Goal: Information Seeking & Learning: Learn about a topic

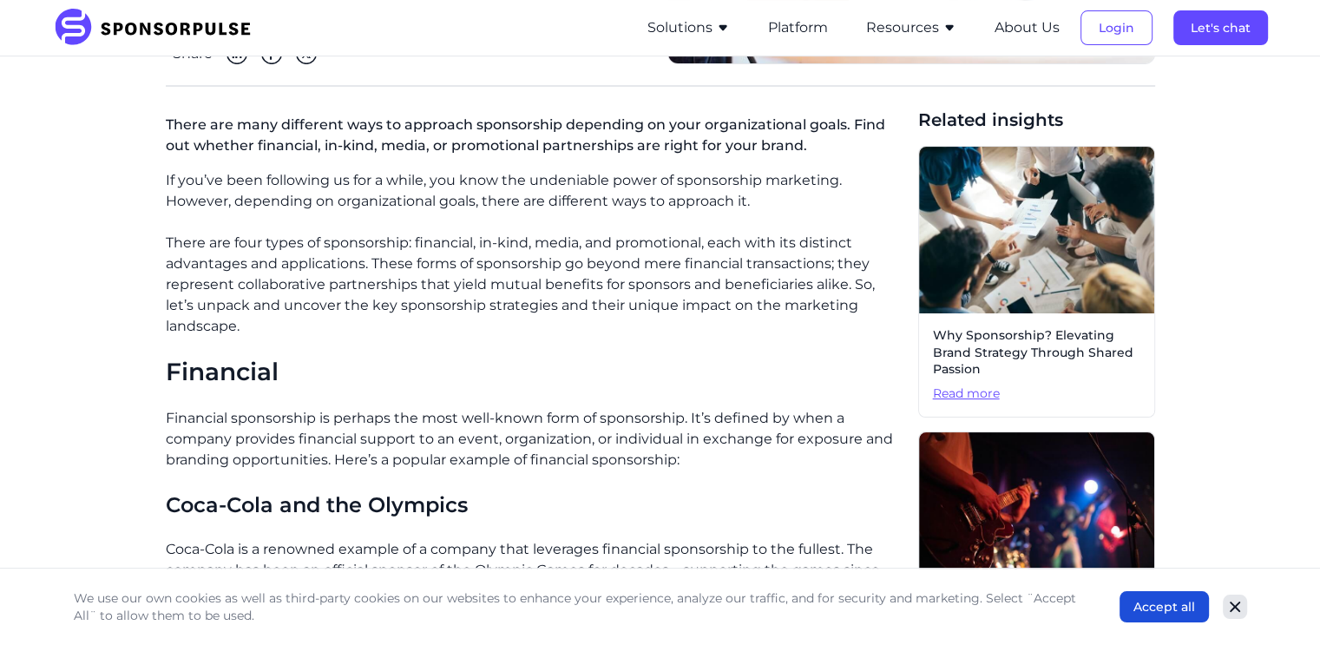
click at [1229, 609] on icon "Close" at bounding box center [1234, 606] width 17 height 17
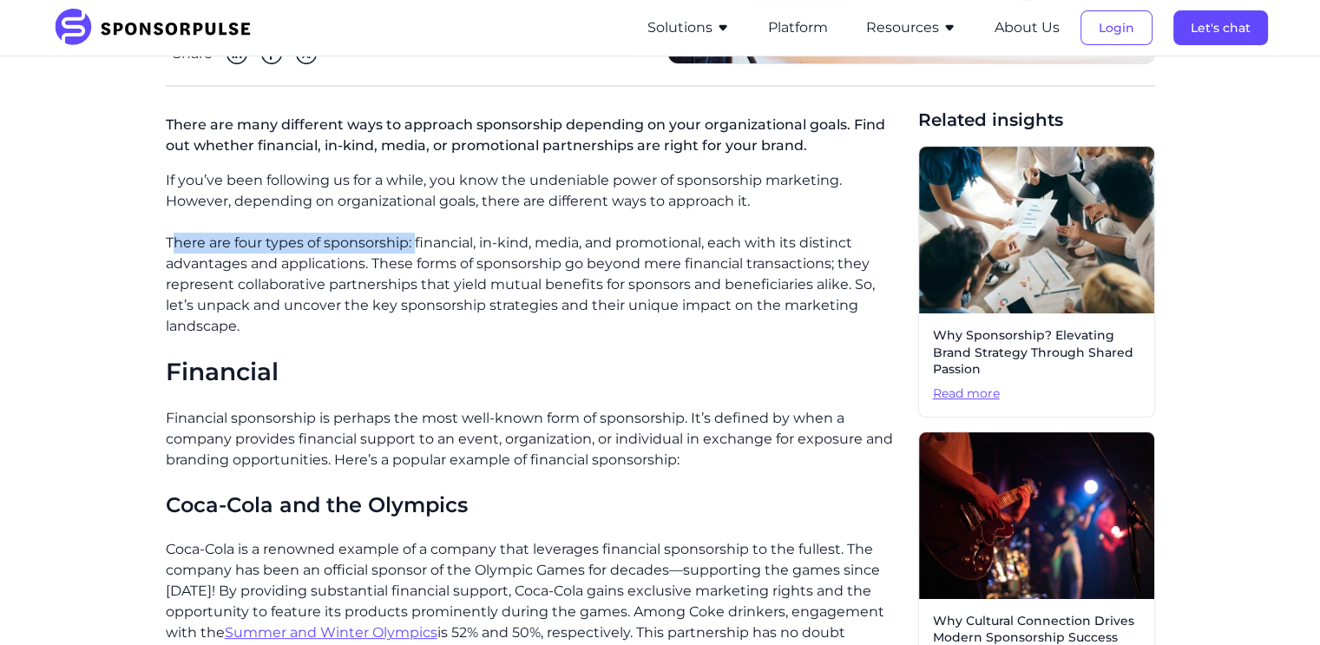
drag, startPoint x: 176, startPoint y: 242, endPoint x: 416, endPoint y: 247, distance: 239.5
click at [416, 247] on p "There are four types of sponsorship: financial, in-kind, media, and promotional…" at bounding box center [535, 285] width 738 height 104
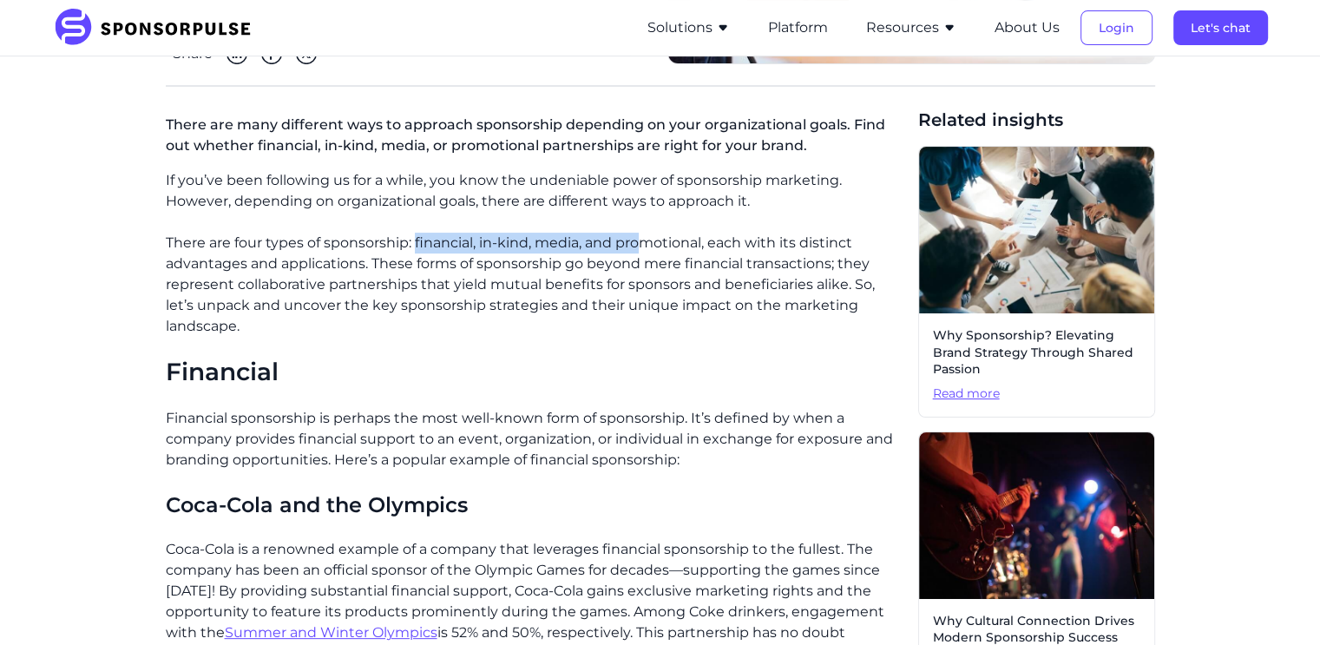
drag, startPoint x: 414, startPoint y: 244, endPoint x: 639, endPoint y: 233, distance: 225.0
click at [639, 233] on p "There are four types of sponsorship: financial, in-kind, media, and promotional…" at bounding box center [535, 285] width 738 height 104
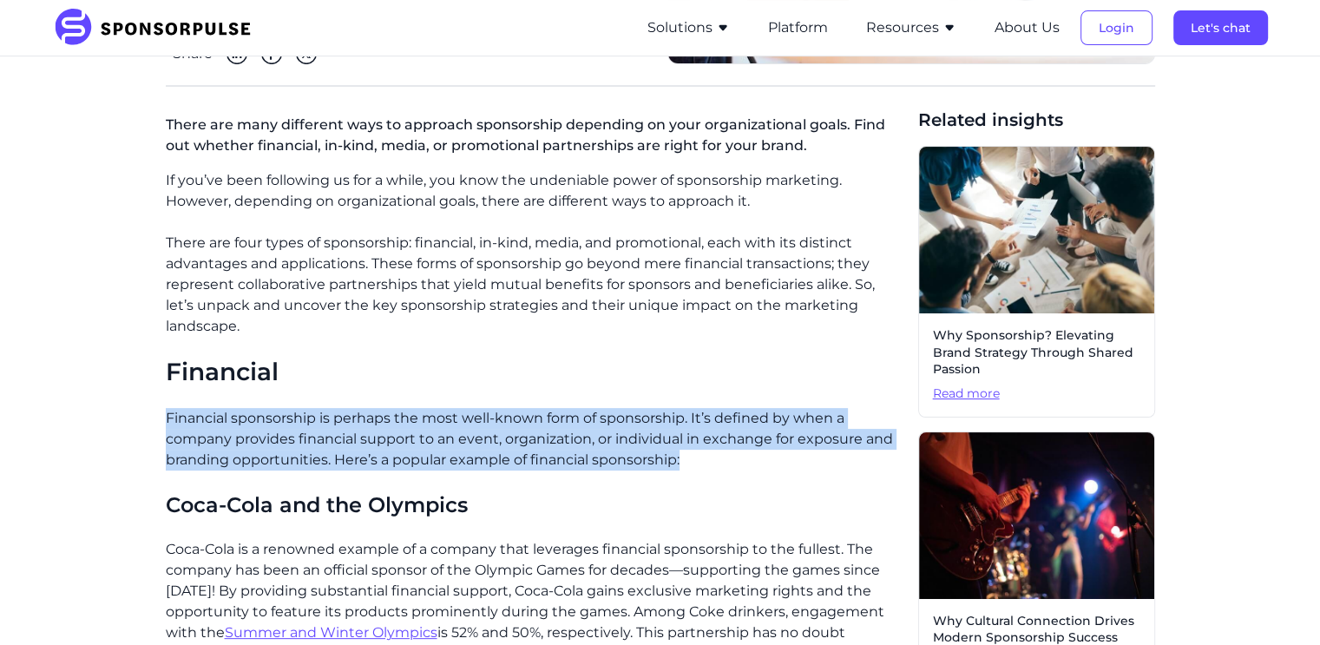
drag, startPoint x: 165, startPoint y: 398, endPoint x: 766, endPoint y: 438, distance: 602.6
click at [766, 438] on p "Financial sponsorship is perhaps the most well-known form of sponsorship. It’s …" at bounding box center [535, 439] width 738 height 62
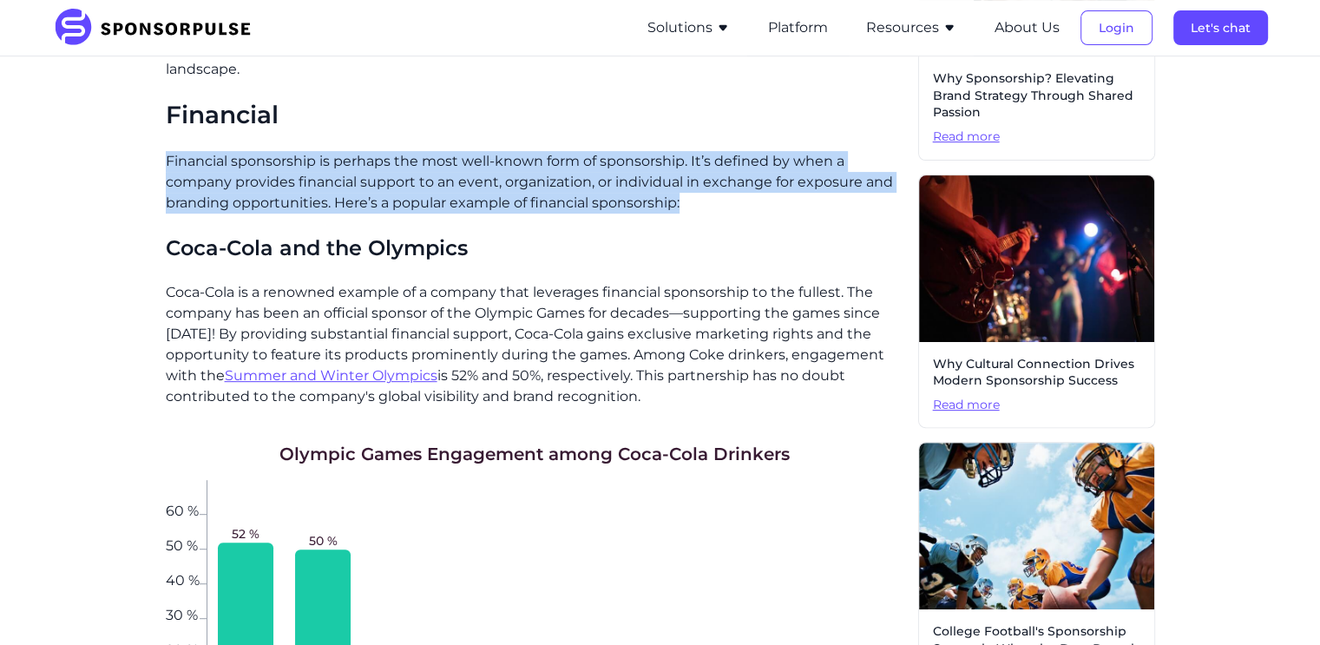
scroll to position [628, 0]
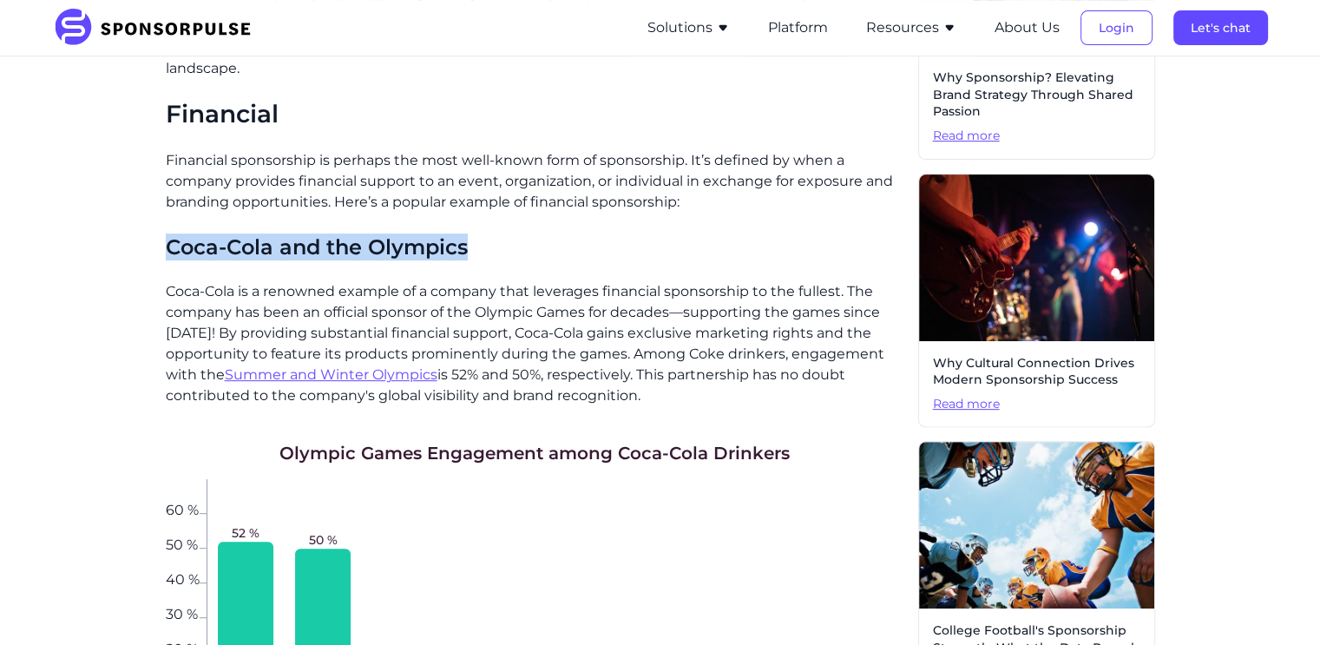
drag, startPoint x: 141, startPoint y: 232, endPoint x: 473, endPoint y: 232, distance: 332.3
click at [229, 281] on p "Coca-Cola is a renowned example of a company that leverages financial sponsorsh…" at bounding box center [535, 343] width 738 height 125
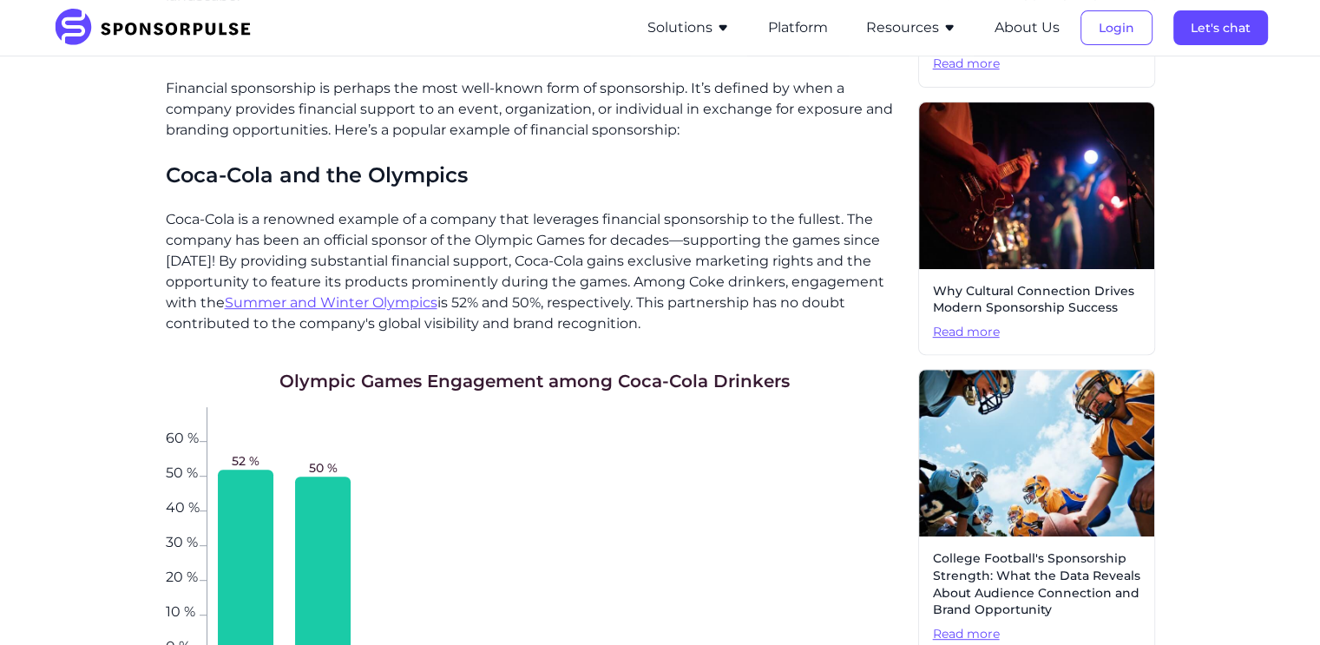
scroll to position [703, 0]
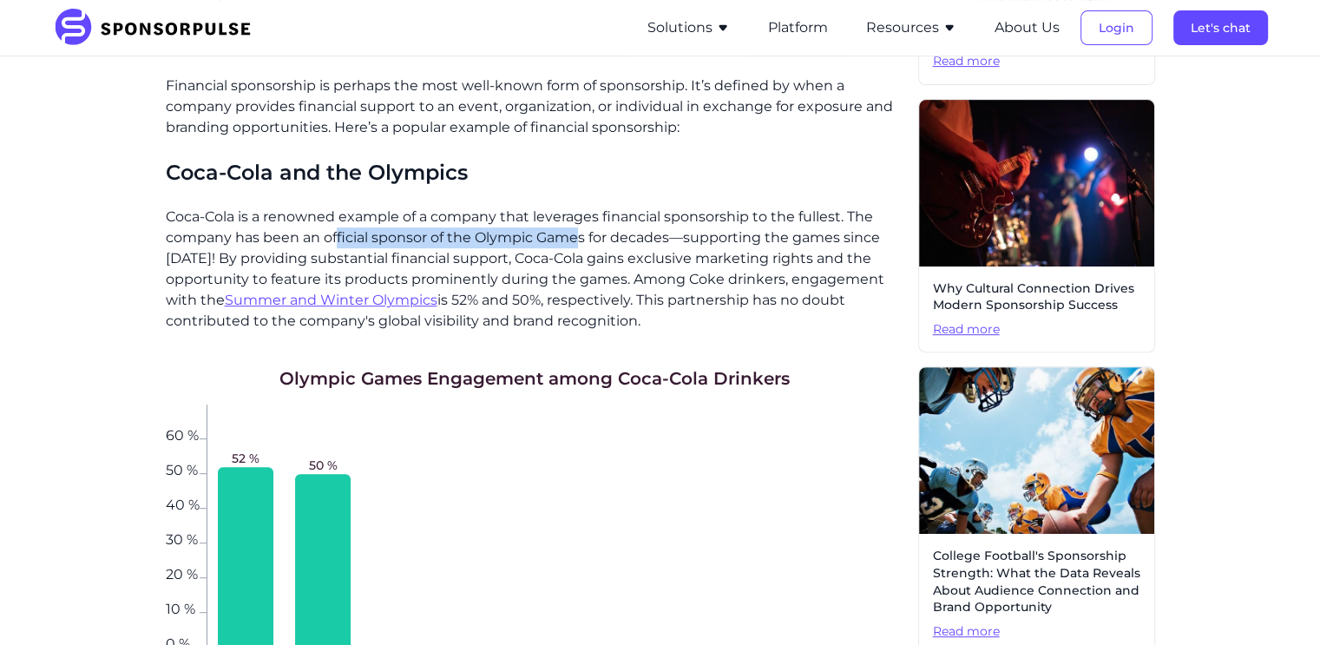
drag, startPoint x: 337, startPoint y: 215, endPoint x: 576, endPoint y: 218, distance: 239.5
click at [576, 218] on p "Coca-Cola is a renowned example of a company that leverages financial sponsorsh…" at bounding box center [535, 269] width 738 height 125
click at [297, 223] on p "Coca-Cola is a renowned example of a company that leverages financial sponsorsh…" at bounding box center [535, 269] width 738 height 125
drag, startPoint x: 687, startPoint y: 213, endPoint x: 678, endPoint y: 286, distance: 74.4
click at [678, 286] on p "Coca-Cola is a renowned example of a company that leverages financial sponsorsh…" at bounding box center [535, 269] width 738 height 125
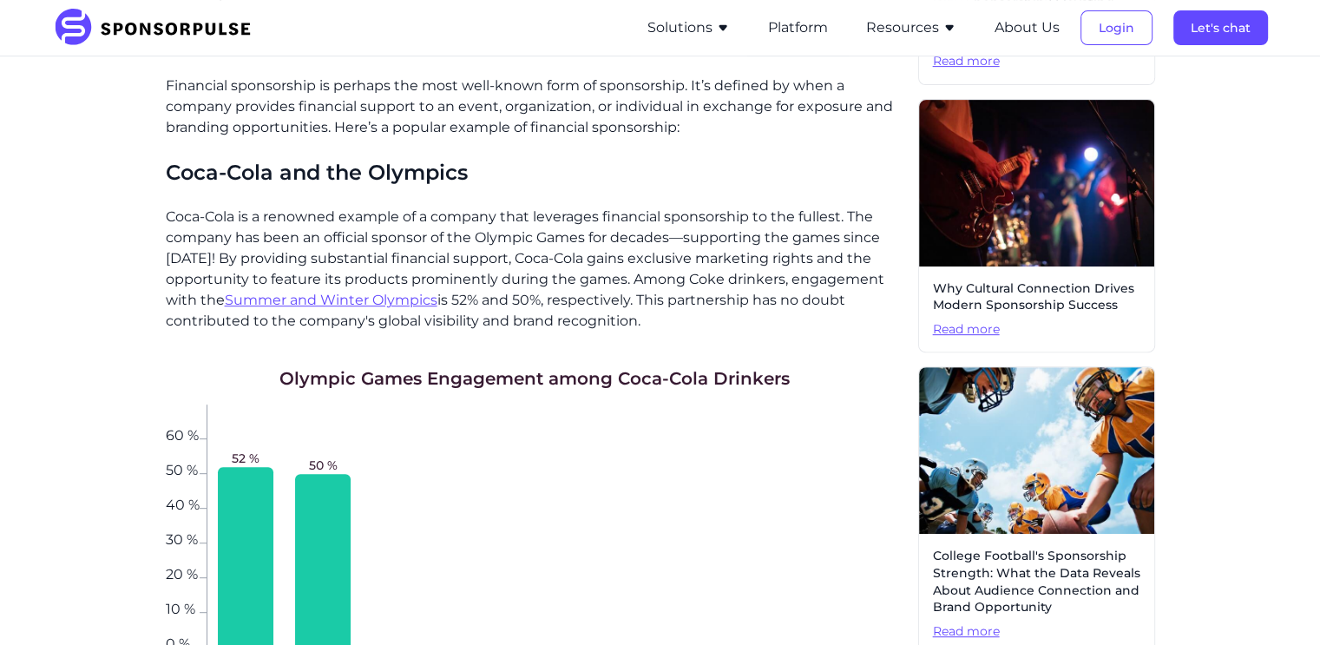
click at [620, 207] on p "Coca-Cola is a renowned example of a company that leverages financial sponsorsh…" at bounding box center [535, 269] width 738 height 125
drag, startPoint x: 683, startPoint y: 216, endPoint x: 662, endPoint y: 292, distance: 79.1
click at [662, 292] on p "Coca-Cola is a renowned example of a company that leverages financial sponsorsh…" at bounding box center [535, 269] width 738 height 125
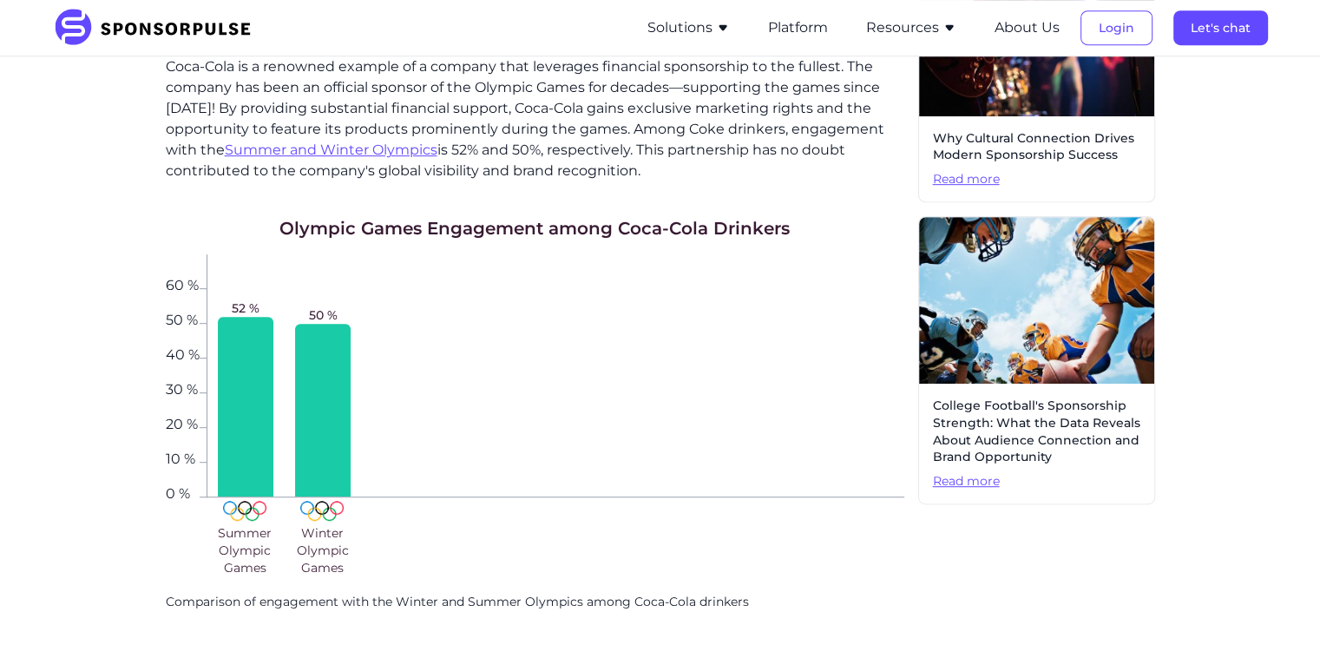
scroll to position [859, 0]
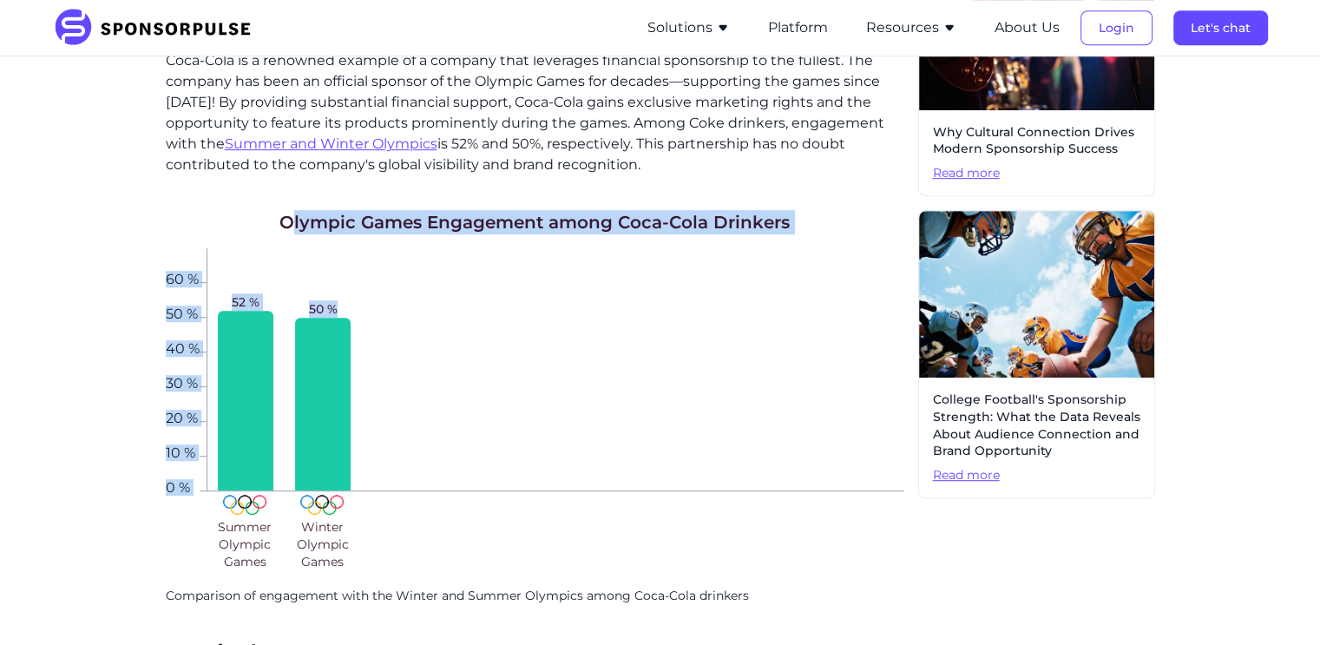
drag, startPoint x: 288, startPoint y: 209, endPoint x: 845, endPoint y: 204, distance: 557.1
click at [845, 210] on div "Olympic Games Engagement among Coca-Cola Drinkers 0 % 10 % 20 % 30 % 40 % 50 % …" at bounding box center [535, 407] width 738 height 395
click at [507, 439] on div "52 % 50 %" at bounding box center [556, 369] width 698 height 243
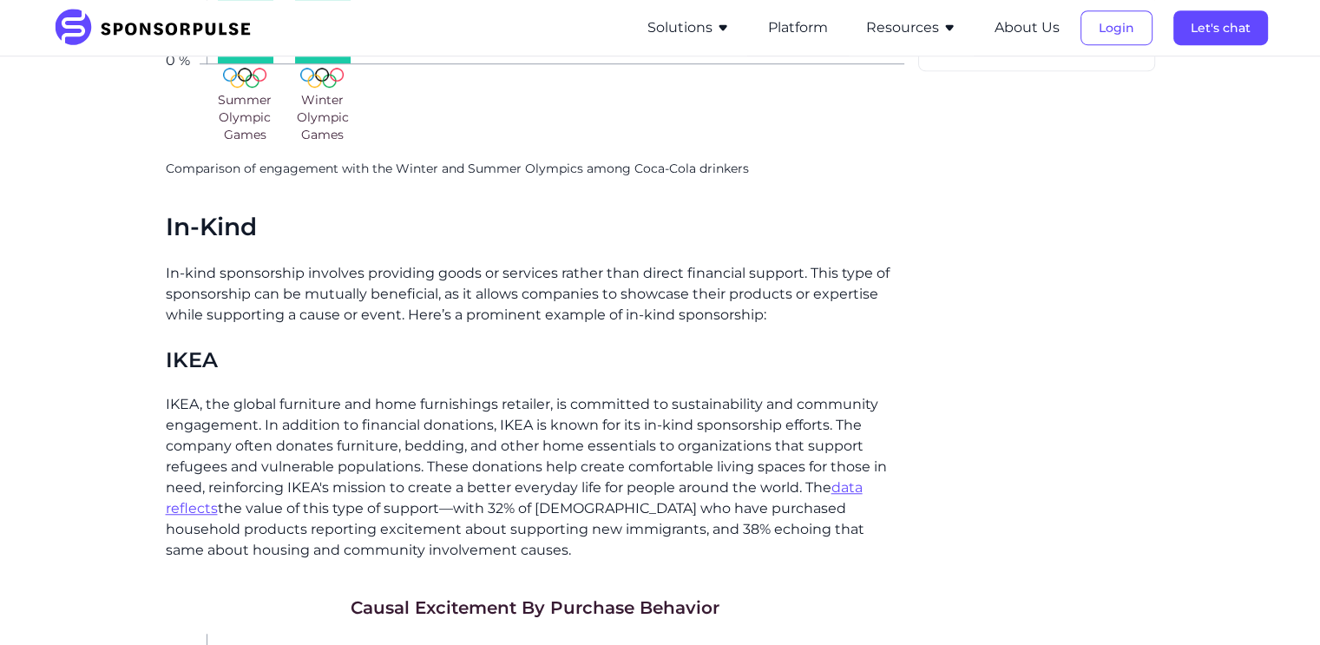
scroll to position [1287, 0]
click at [169, 212] on h2 "In-Kind" at bounding box center [535, 227] width 738 height 30
click at [166, 262] on p "In-kind sponsorship involves providing goods or services rather than direct fin…" at bounding box center [535, 293] width 738 height 62
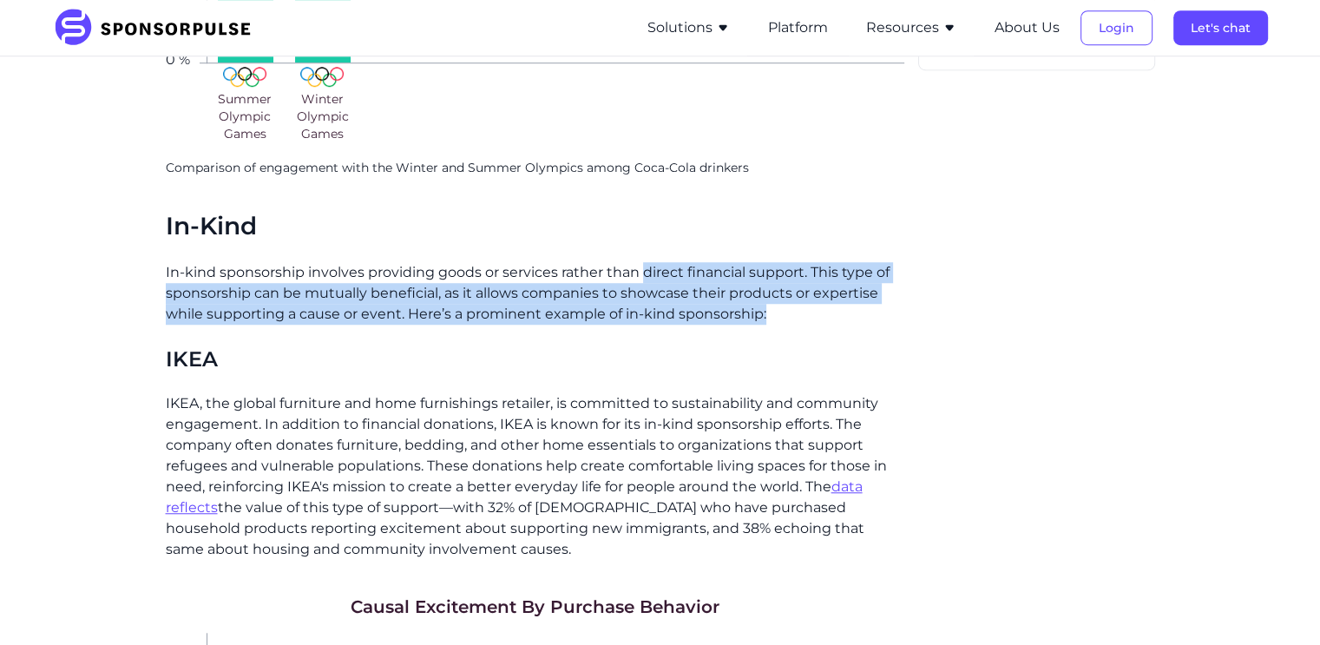
drag, startPoint x: 643, startPoint y: 251, endPoint x: 824, endPoint y: 285, distance: 184.6
click at [824, 285] on p "In-kind sponsorship involves providing goods or services rather than direct fin…" at bounding box center [535, 293] width 738 height 62
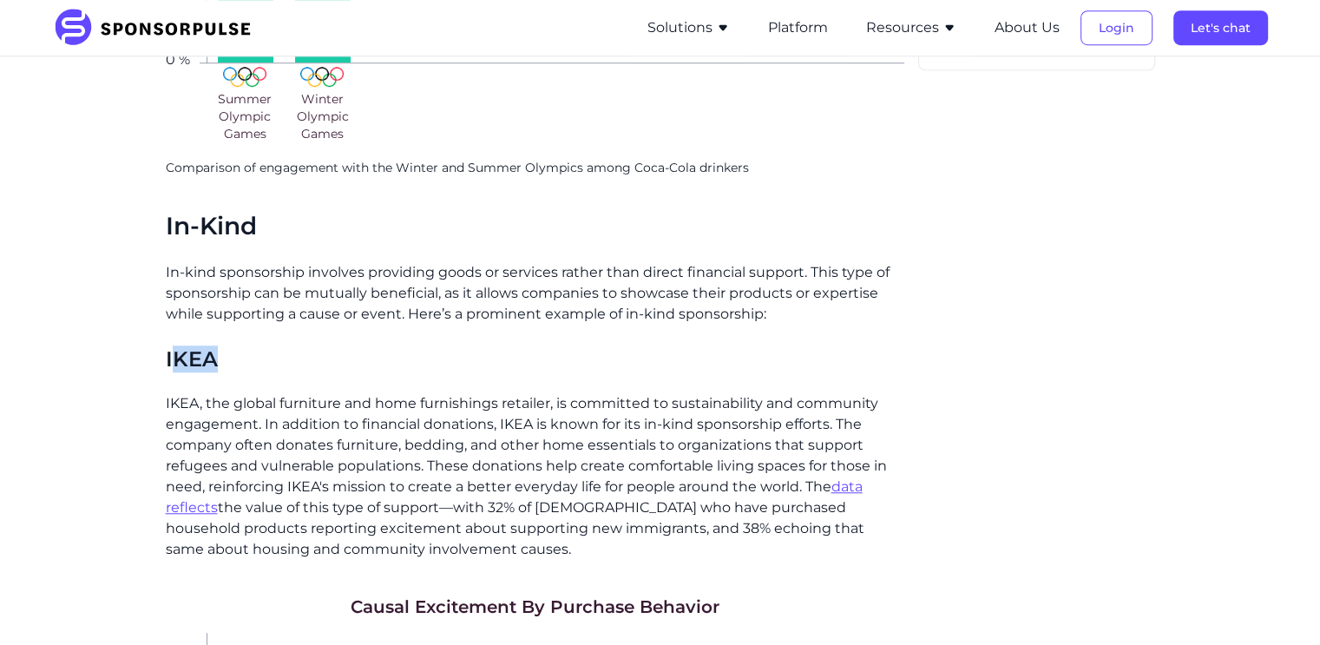
drag, startPoint x: 171, startPoint y: 341, endPoint x: 287, endPoint y: 332, distance: 116.6
click at [287, 345] on h3 "IKEA" at bounding box center [535, 358] width 738 height 27
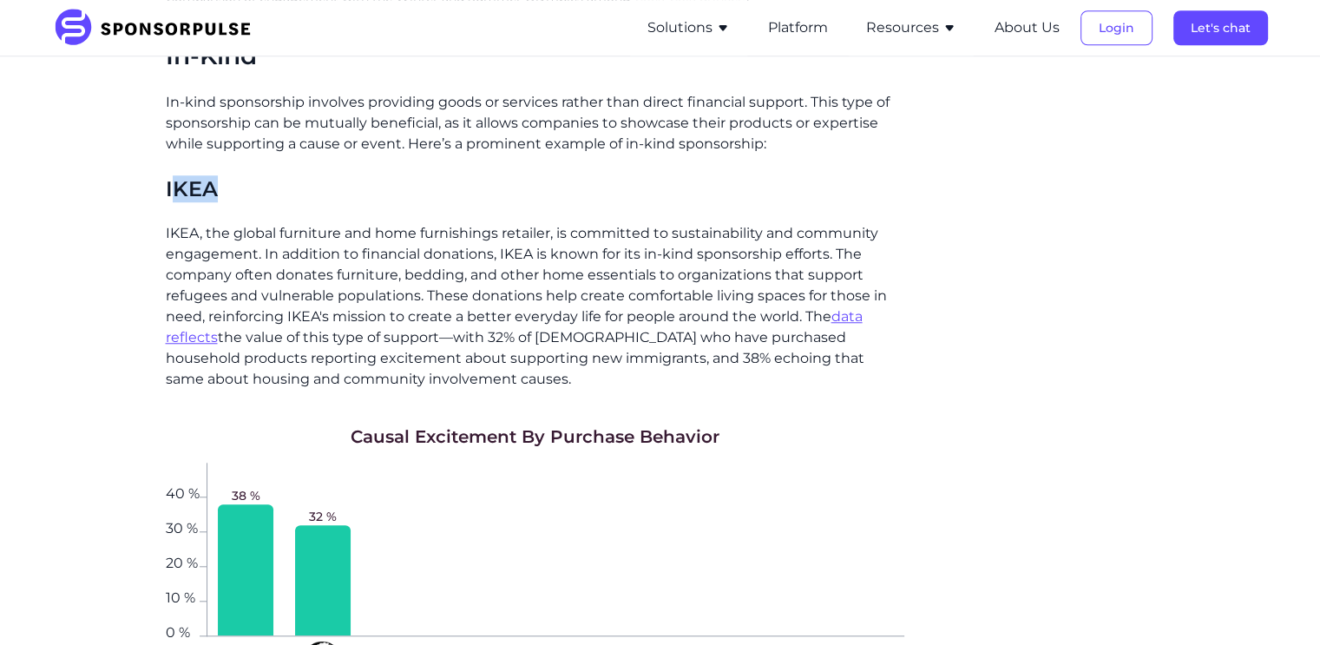
scroll to position [1461, 0]
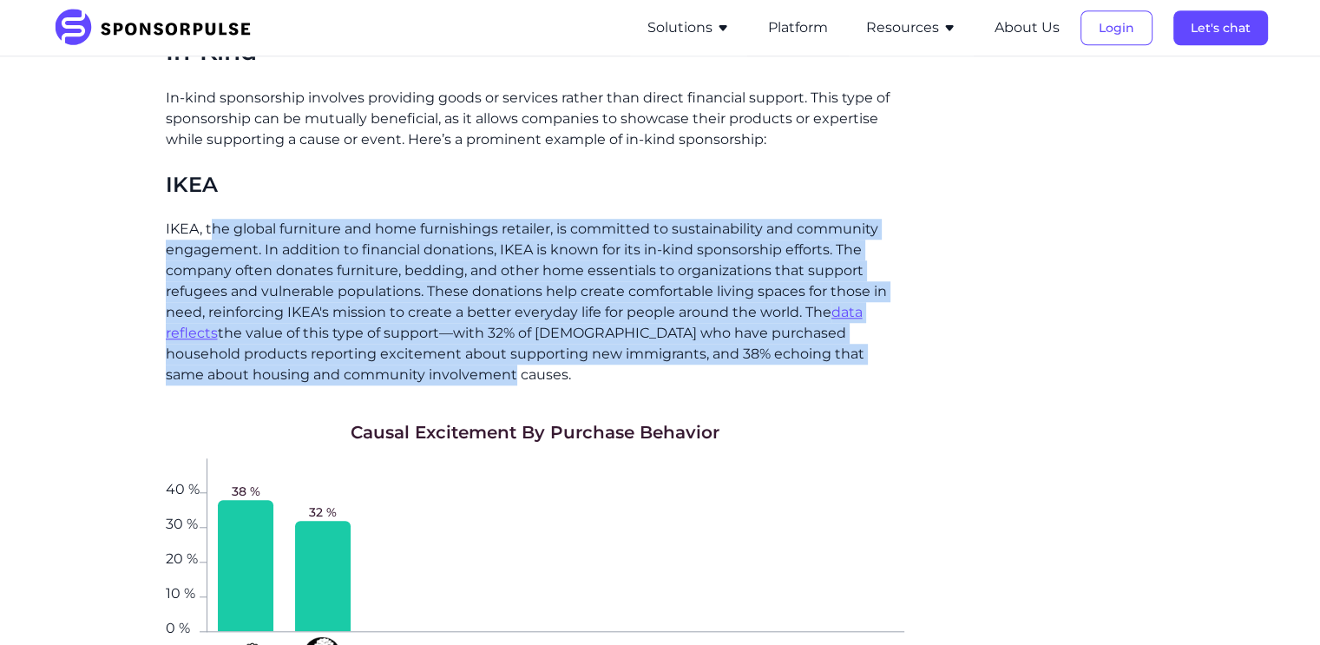
drag, startPoint x: 213, startPoint y: 209, endPoint x: 421, endPoint y: 347, distance: 249.1
click at [421, 347] on p "IKEA, the global furniture and home furnishings retailer, is committed to susta…" at bounding box center [535, 302] width 738 height 167
click at [564, 285] on p "IKEA, the global furniture and home furnishings retailer, is committed to susta…" at bounding box center [535, 302] width 738 height 167
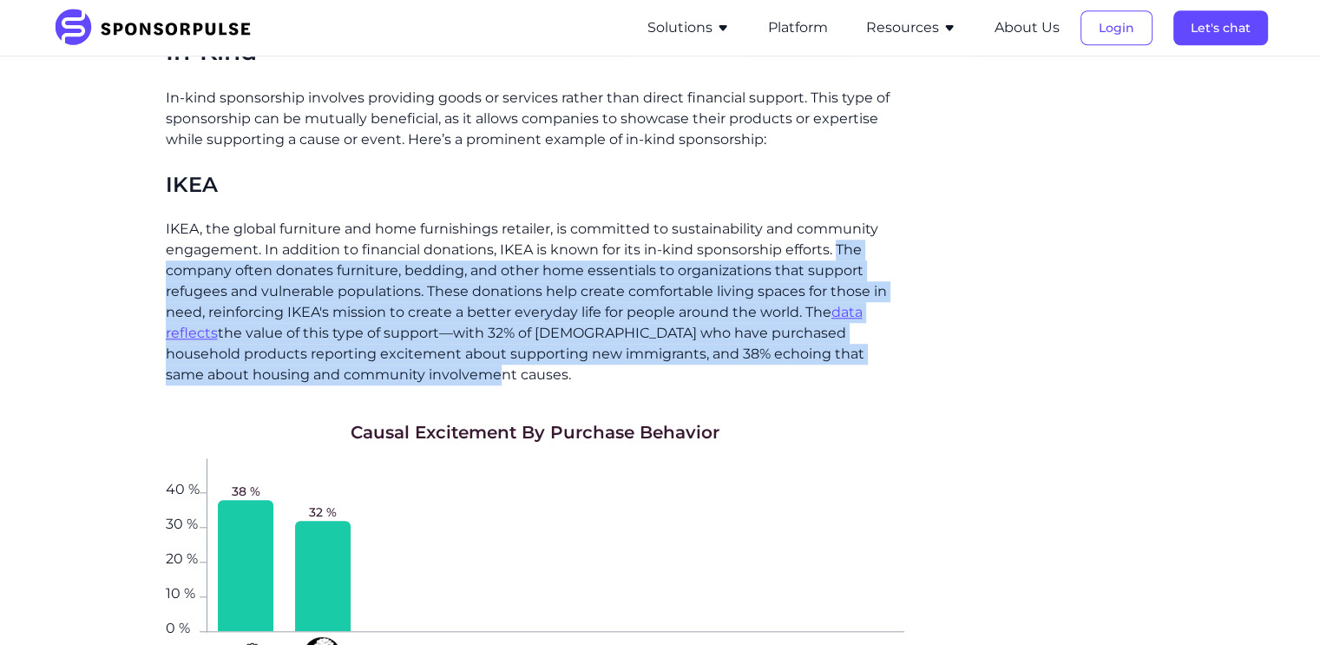
drag, startPoint x: 837, startPoint y: 230, endPoint x: 386, endPoint y: 346, distance: 466.0
click at [386, 346] on p "IKEA, the global furniture and home furnishings retailer, is committed to susta…" at bounding box center [535, 302] width 738 height 167
click at [460, 270] on p "IKEA, the global furniture and home furnishings retailer, is committed to susta…" at bounding box center [535, 302] width 738 height 167
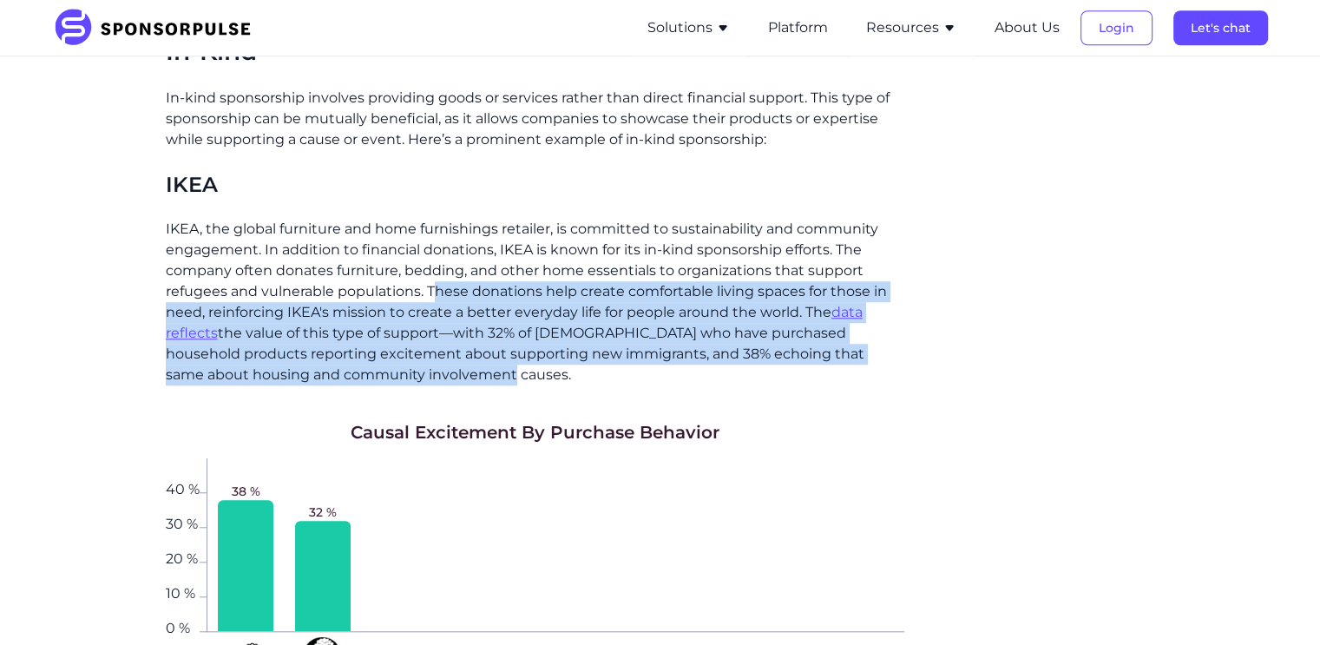
drag, startPoint x: 436, startPoint y: 272, endPoint x: 502, endPoint y: 347, distance: 99.6
click at [502, 347] on p "IKEA, the global furniture and home furnishings retailer, is committed to susta…" at bounding box center [535, 302] width 738 height 167
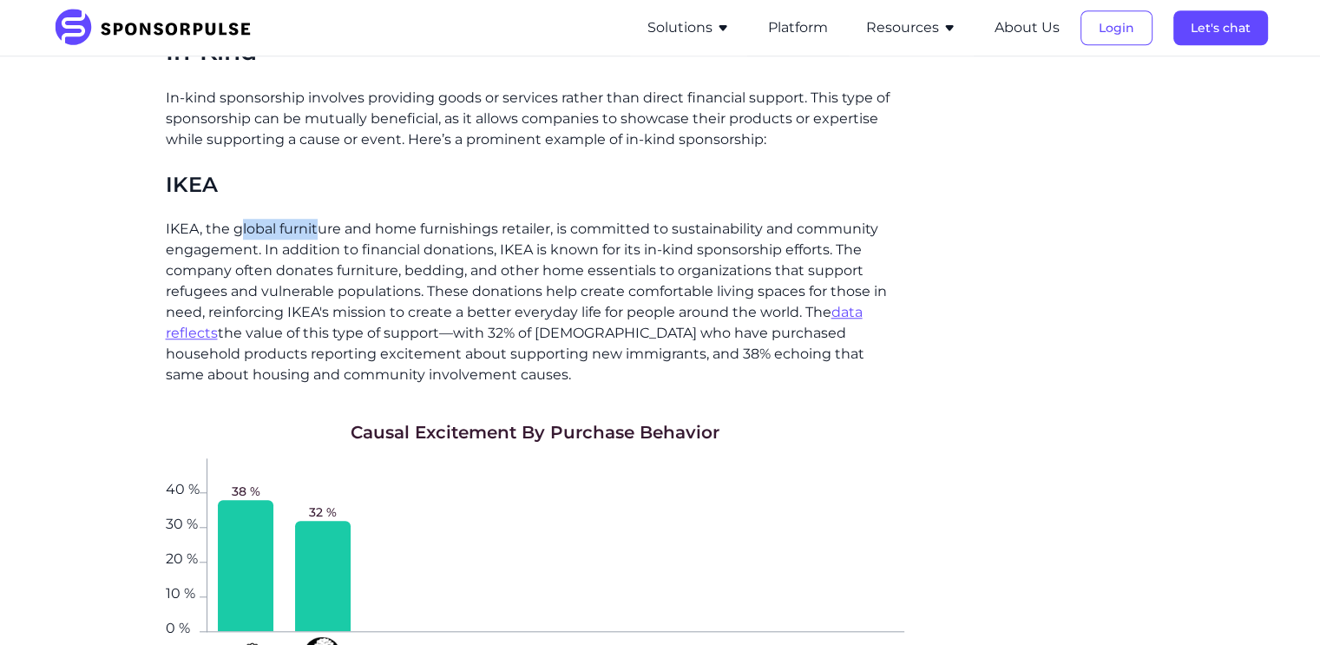
drag, startPoint x: 241, startPoint y: 214, endPoint x: 322, endPoint y: 199, distance: 82.2
click at [322, 219] on p "IKEA, the global furniture and home furnishings retailer, is committed to susta…" at bounding box center [535, 302] width 738 height 167
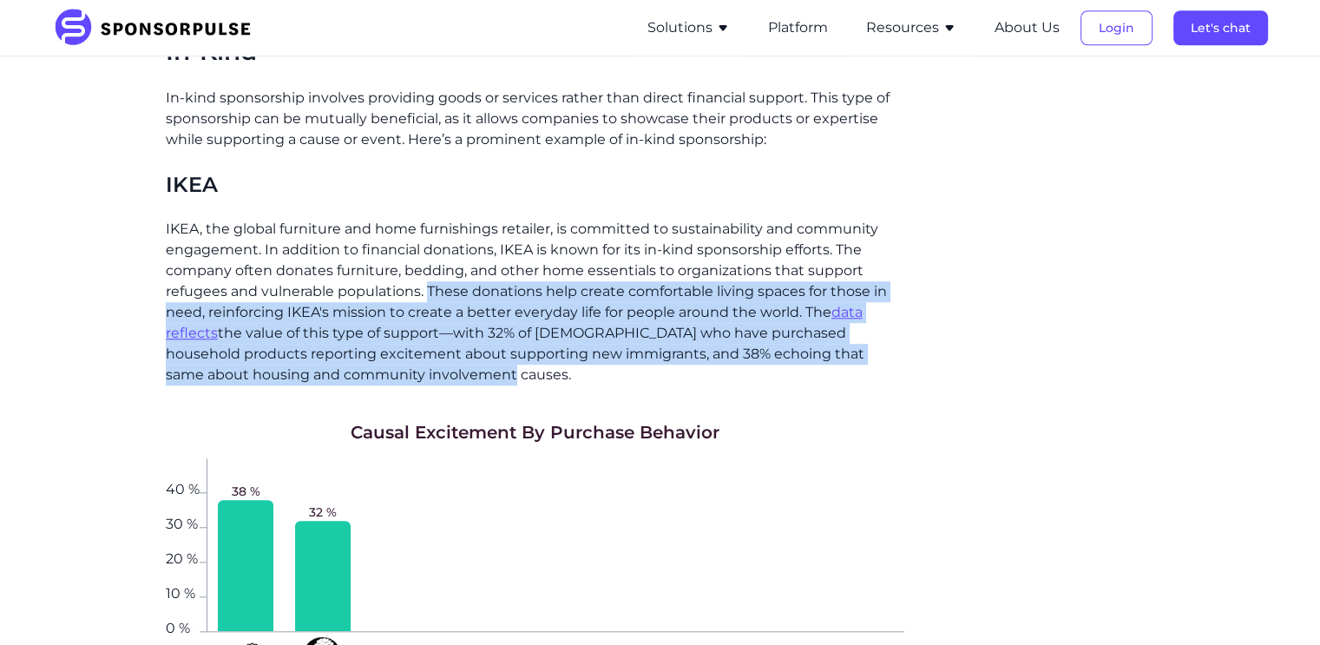
drag, startPoint x: 429, startPoint y: 268, endPoint x: 718, endPoint y: 346, distance: 300.2
click at [718, 346] on p "IKEA, the global furniture and home furnishings retailer, is committed to susta…" at bounding box center [535, 302] width 738 height 167
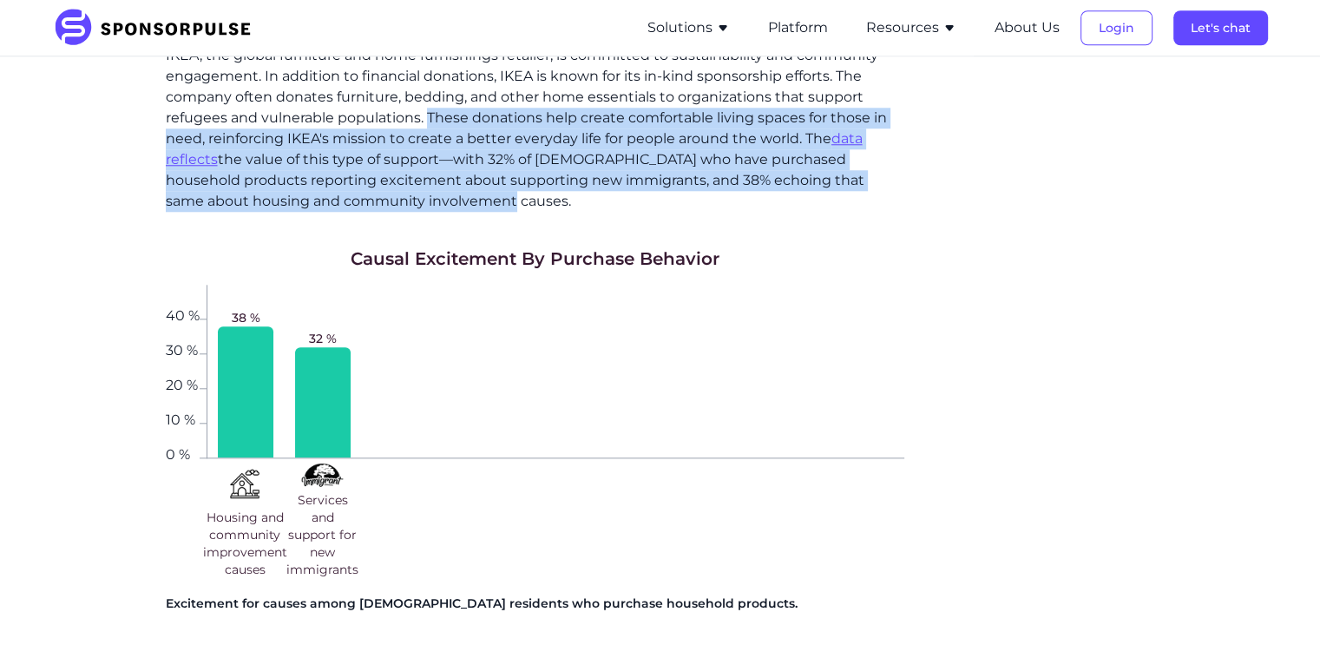
scroll to position [1638, 0]
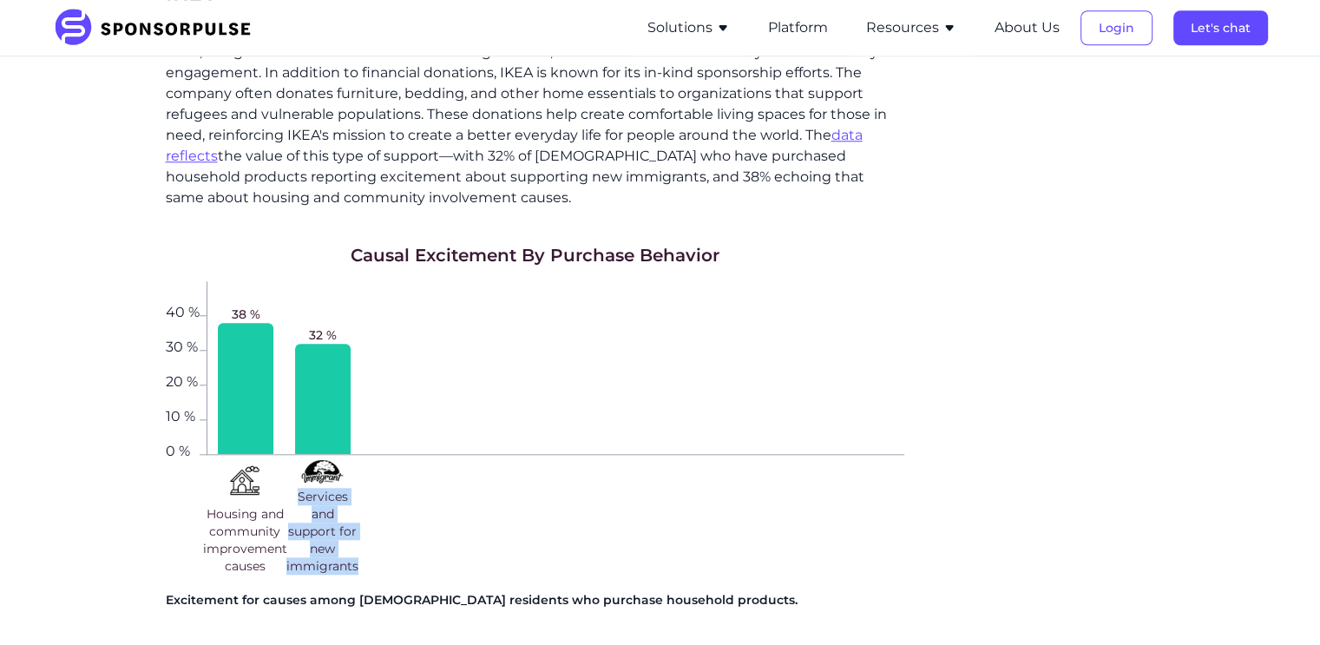
drag, startPoint x: 292, startPoint y: 476, endPoint x: 366, endPoint y: 546, distance: 101.9
click at [366, 546] on div "Housing and community improvement causes Services and support for new immigrants" at bounding box center [556, 516] width 698 height 123
drag, startPoint x: 197, startPoint y: 487, endPoint x: 264, endPoint y: 565, distance: 102.8
click at [264, 565] on div "Causal Excitement By Purchase Behavior 0 % 10 % 20 % 30 % 40 % 38 % 32 % Housin…" at bounding box center [535, 426] width 738 height 366
click at [493, 520] on div "Housing and community improvement causes Services and support for new immigrants" at bounding box center [556, 516] width 698 height 123
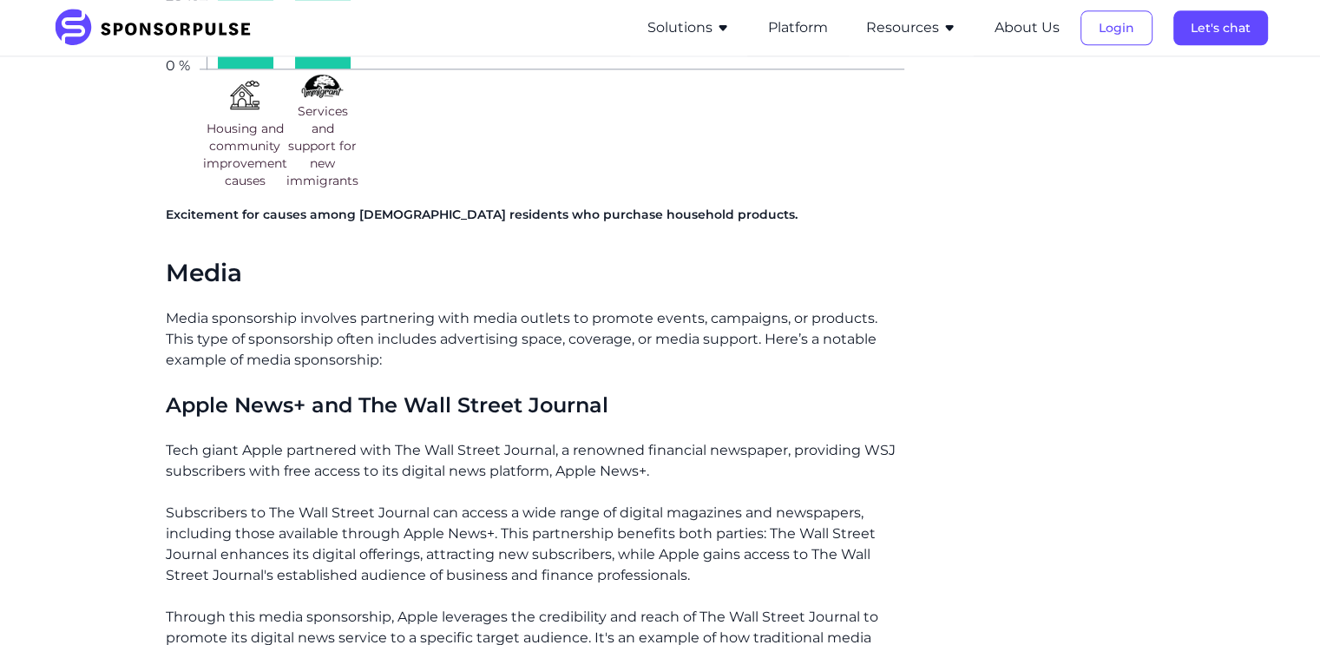
scroll to position [2028, 0]
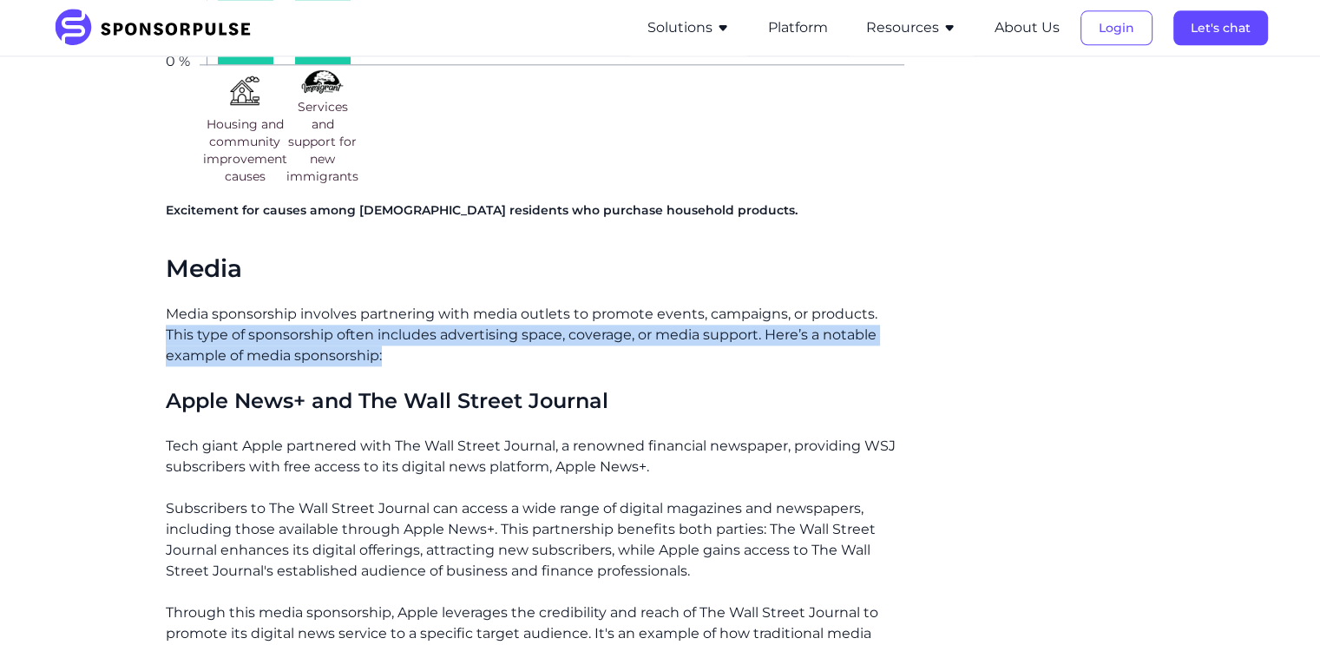
drag, startPoint x: 163, startPoint y: 313, endPoint x: 634, endPoint y: 334, distance: 471.6
click at [634, 334] on div "Home Insights What’s your Type? The 4 Sponsorship Categories Explained Blog Wha…" at bounding box center [660, 102] width 1187 height 4120
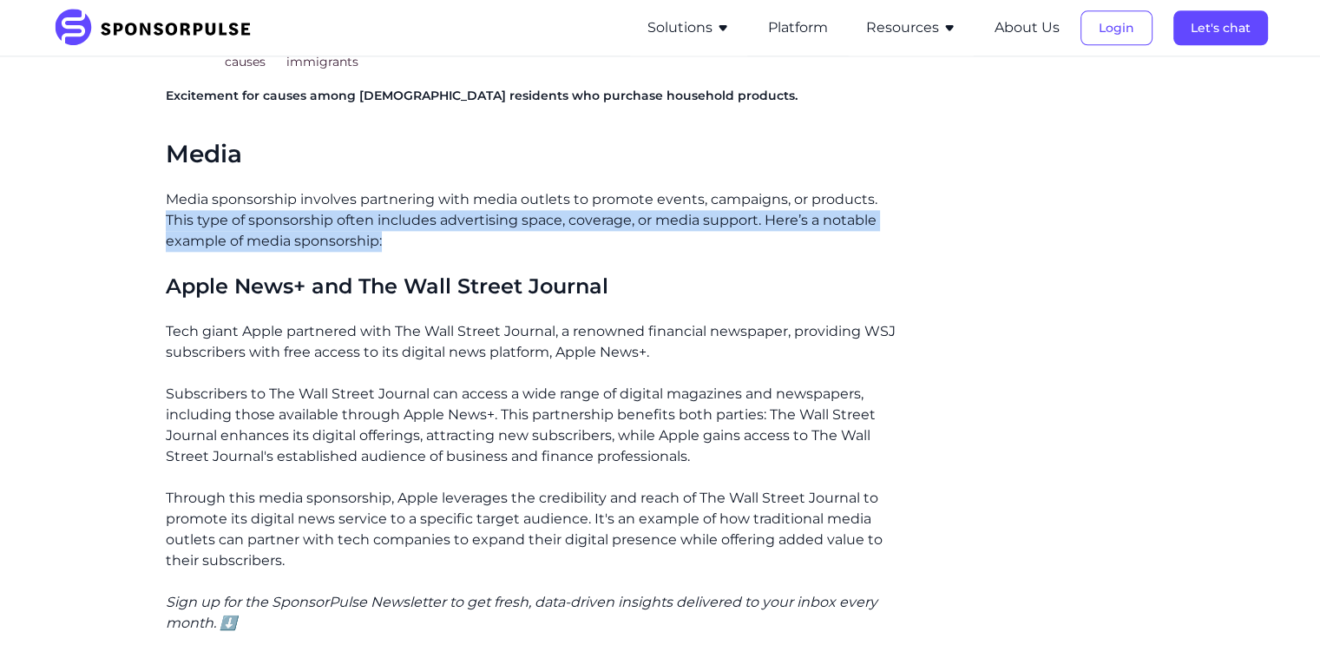
scroll to position [2144, 0]
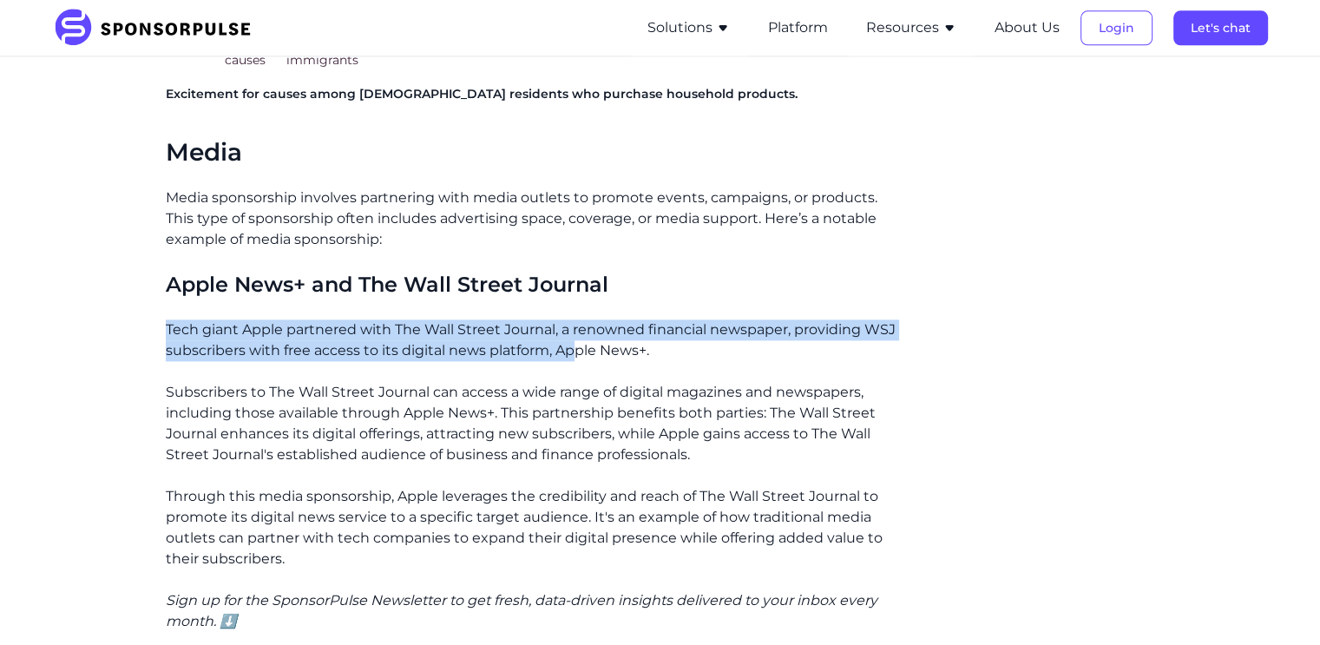
drag, startPoint x: 167, startPoint y: 306, endPoint x: 574, endPoint y: 338, distance: 409.0
click at [574, 338] on div "If you’ve been following us for a while, you know the undeniable power of spons…" at bounding box center [535, 206] width 738 height 3621
drag, startPoint x: 167, startPoint y: 310, endPoint x: 662, endPoint y: 327, distance: 495.8
click at [662, 327] on p "Tech giant Apple partnered with The Wall Street Journal, a renowned financial n…" at bounding box center [535, 340] width 738 height 42
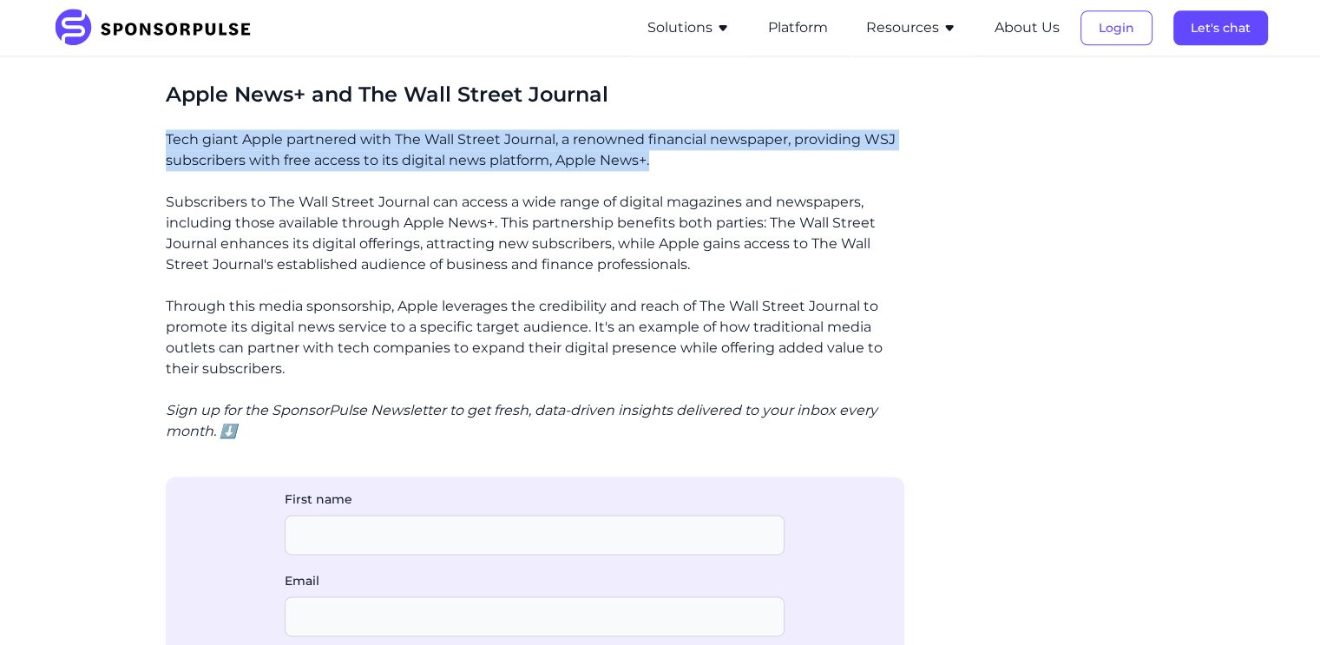
scroll to position [2335, 0]
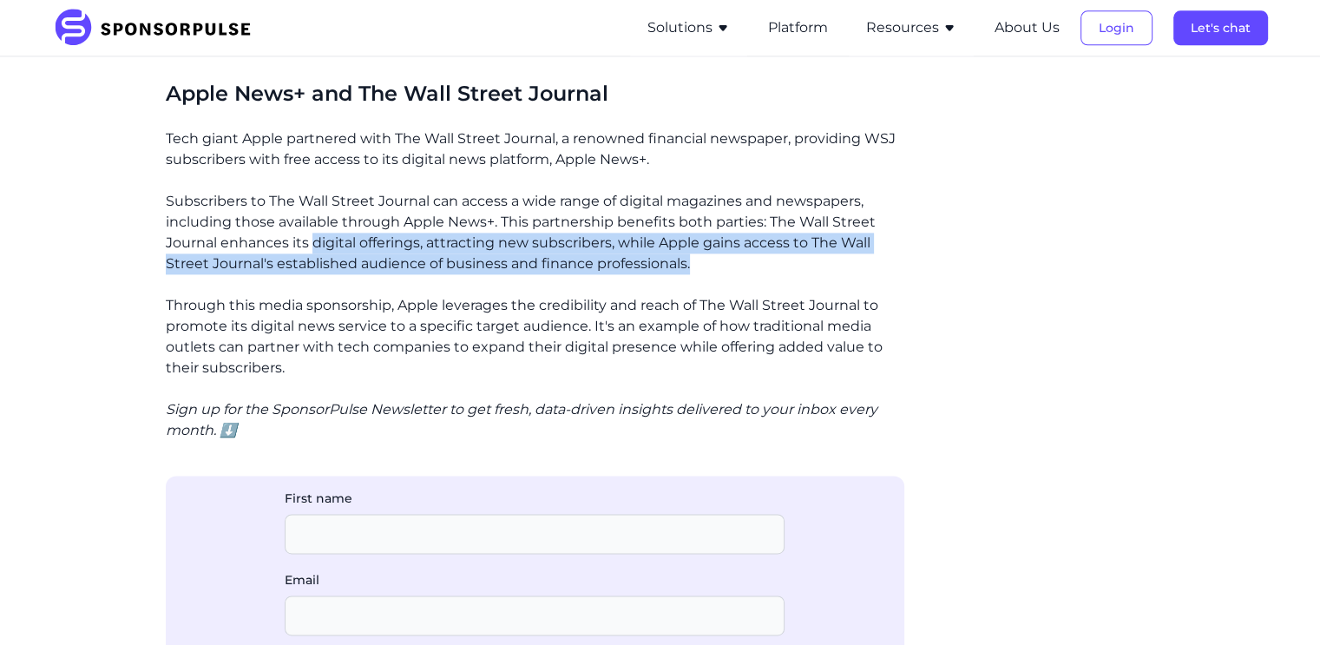
drag, startPoint x: 311, startPoint y: 222, endPoint x: 774, endPoint y: 244, distance: 463.9
click at [774, 244] on p "Subscribers to The Wall Street Journal can access a wide range of digital magaz…" at bounding box center [535, 232] width 738 height 83
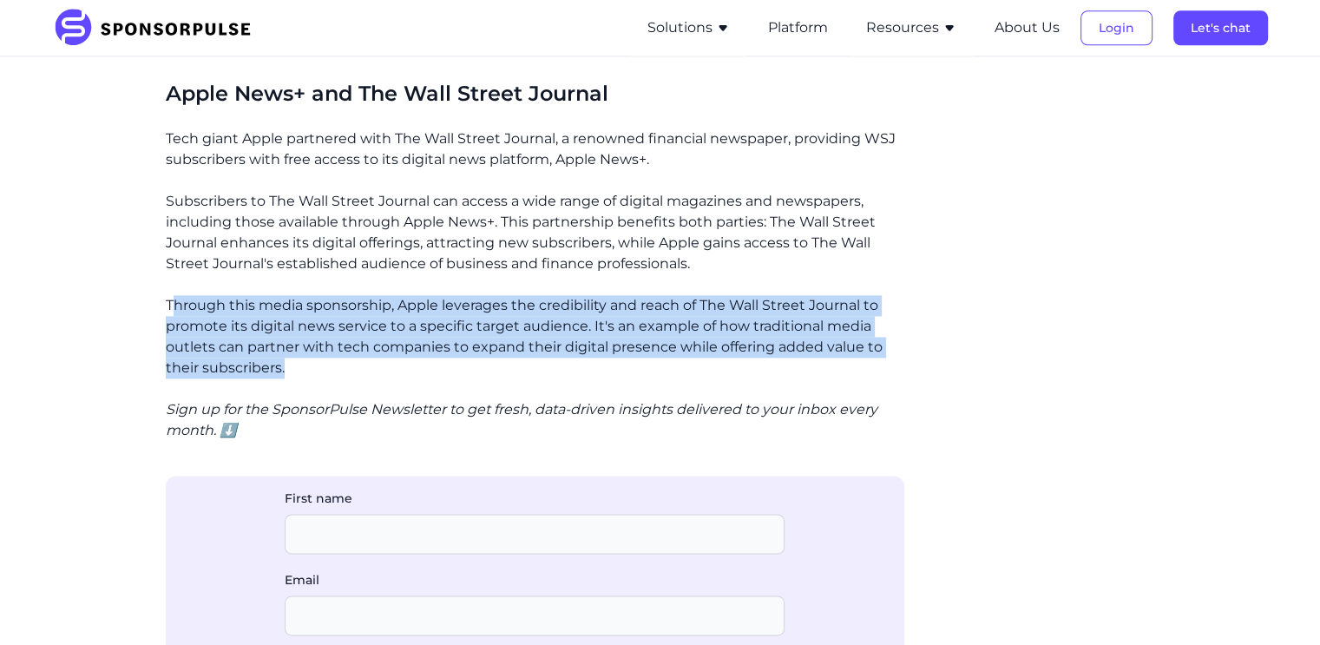
drag, startPoint x: 172, startPoint y: 282, endPoint x: 613, endPoint y: 338, distance: 444.3
click at [613, 338] on p "Through this media sponsorship, Apple leverages the credibility and reach of Th…" at bounding box center [535, 336] width 738 height 83
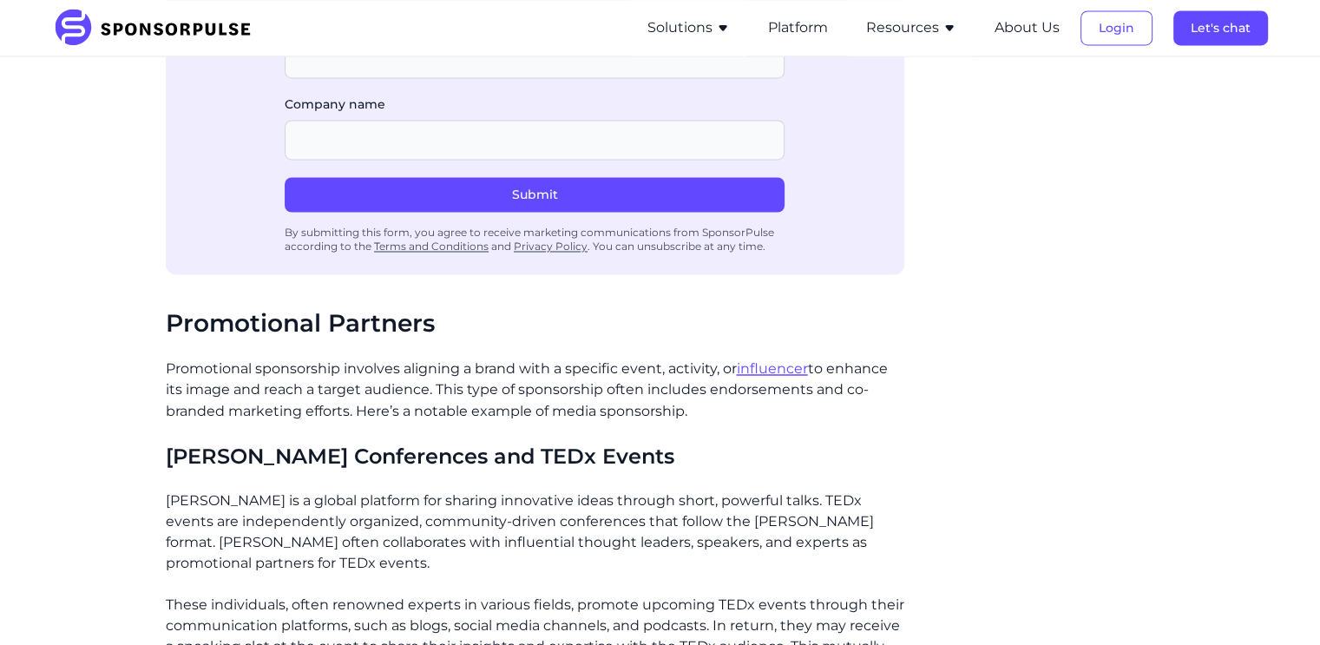
scroll to position [2893, 0]
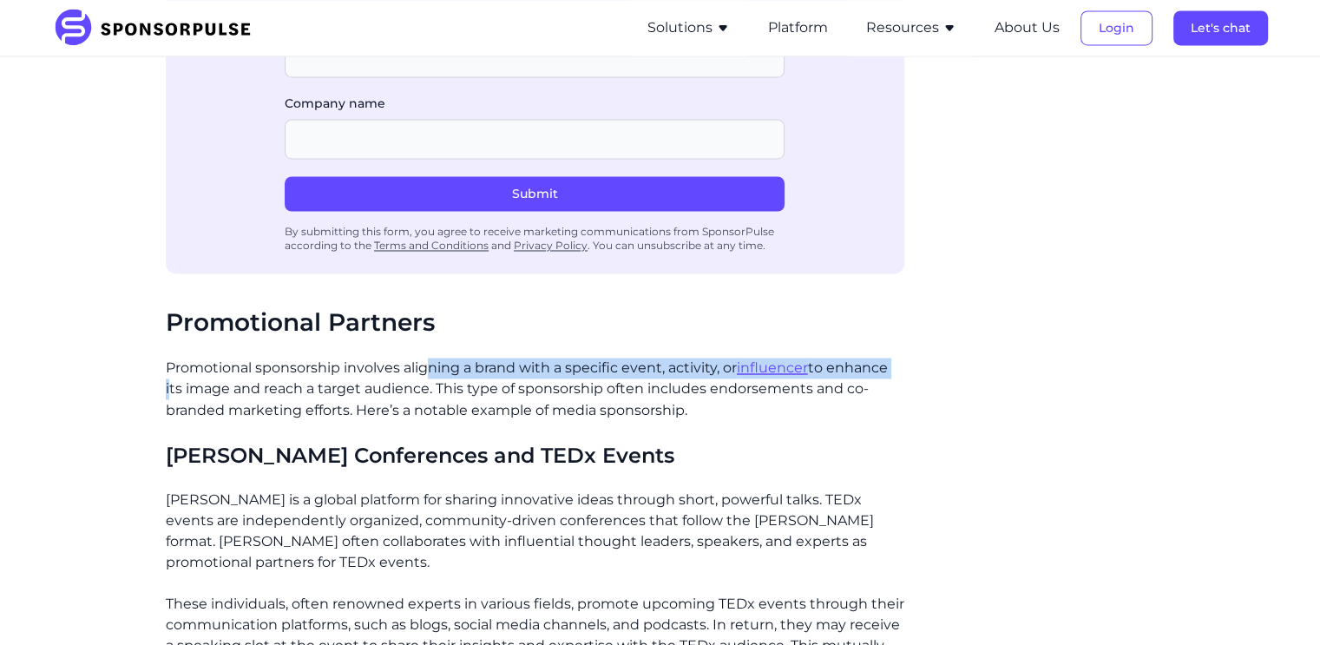
drag, startPoint x: 165, startPoint y: 356, endPoint x: 430, endPoint y: 346, distance: 265.7
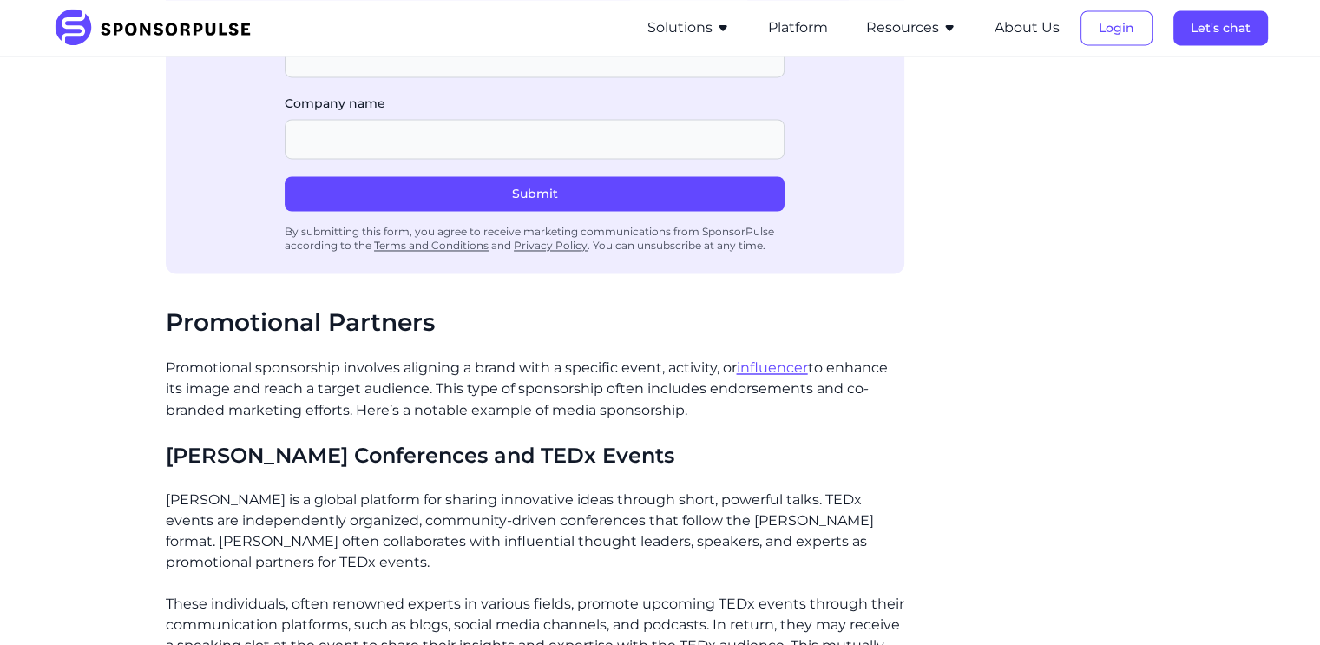
click at [613, 441] on h3 "[PERSON_NAME] Conferences and TEDx Events" at bounding box center [535, 454] width 738 height 27
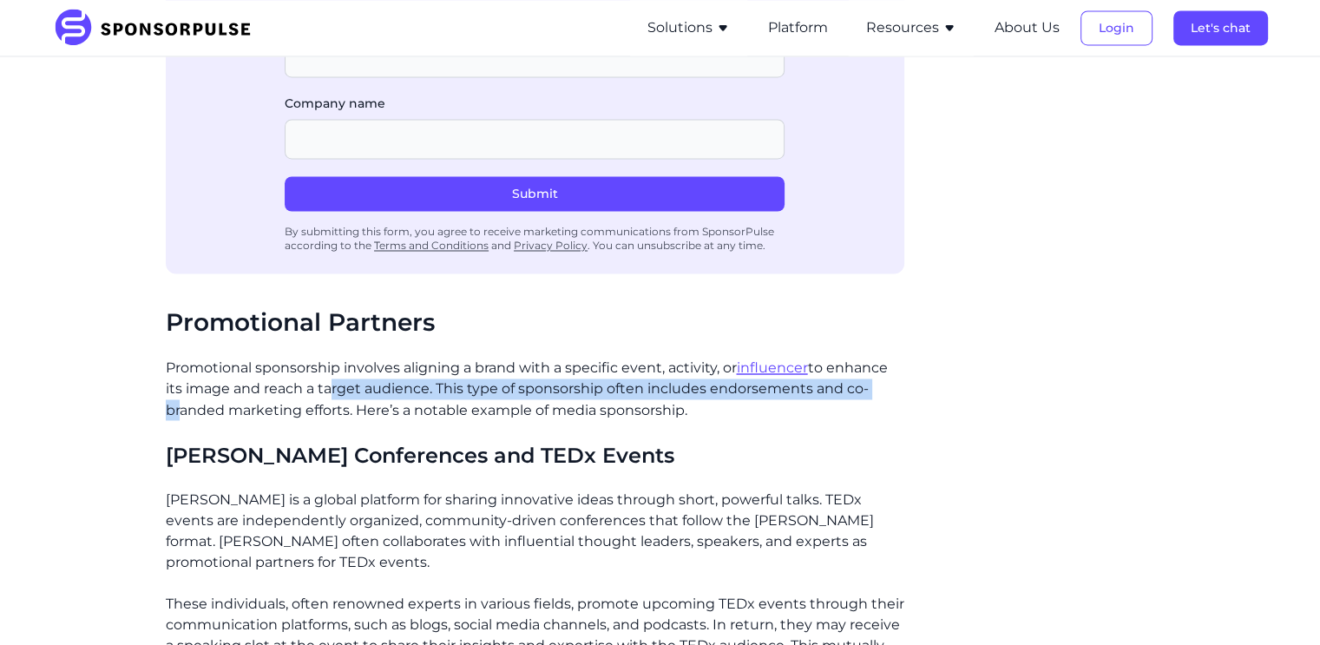
drag, startPoint x: 174, startPoint y: 377, endPoint x: 326, endPoint y: 368, distance: 153.0
click at [326, 368] on p "Promotional sponsorship involves aligning a brand with a specific event, activi…" at bounding box center [535, 388] width 738 height 62
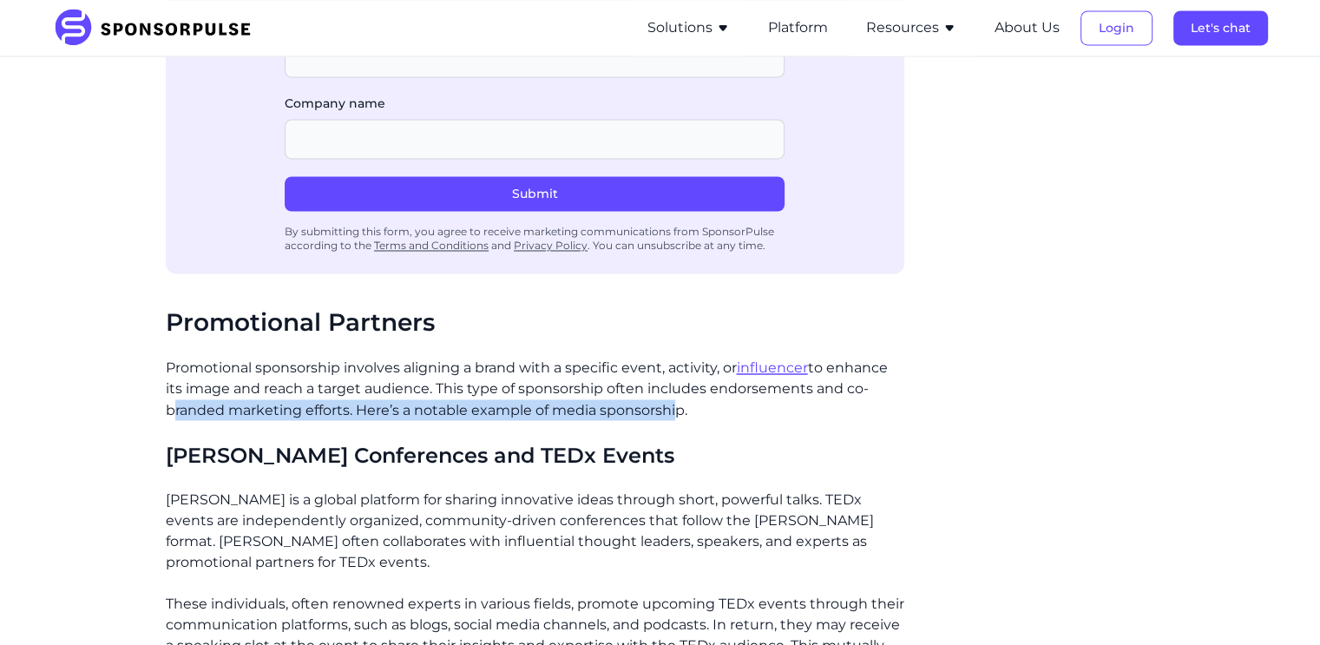
drag, startPoint x: 160, startPoint y: 391, endPoint x: 675, endPoint y: 402, distance: 515.5
click at [359, 394] on p "Promotional sponsorship involves aligning a brand with a specific event, activi…" at bounding box center [535, 388] width 738 height 62
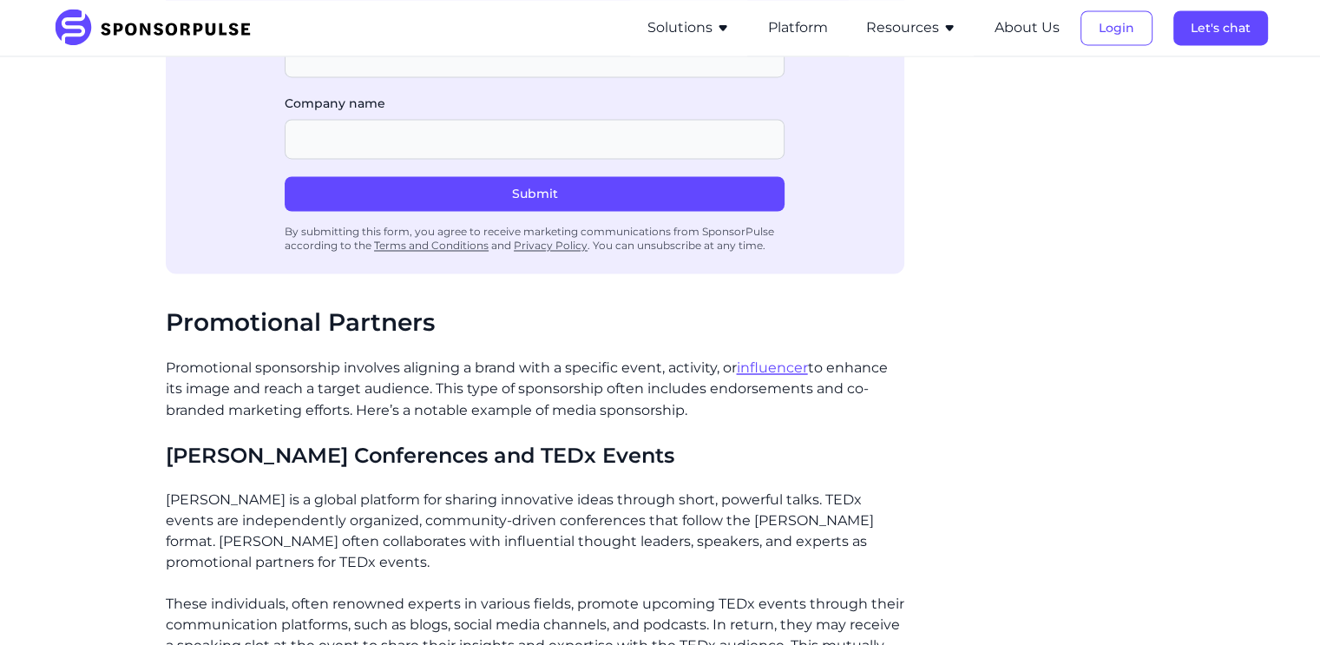
scroll to position [3080, 0]
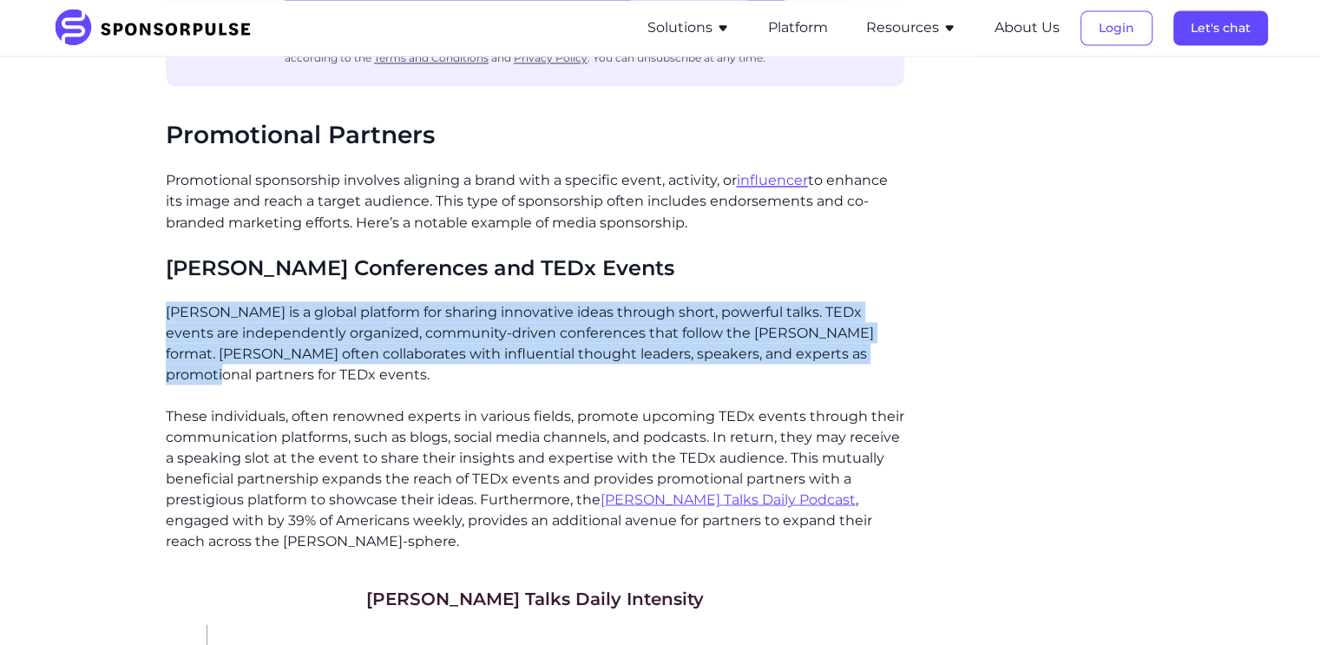
drag, startPoint x: 168, startPoint y: 293, endPoint x: 487, endPoint y: 344, distance: 322.4
click at [487, 344] on p "[PERSON_NAME] is a global platform for sharing innovative ideas through short, …" at bounding box center [535, 342] width 738 height 83
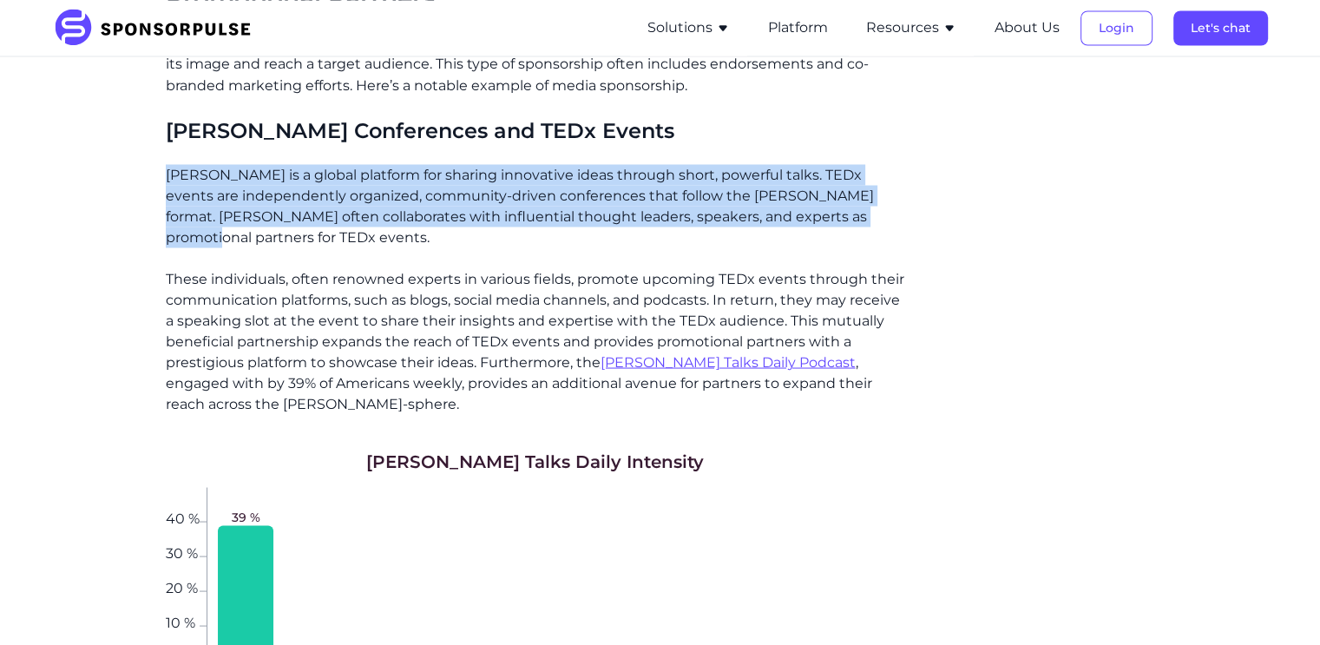
scroll to position [3218, 0]
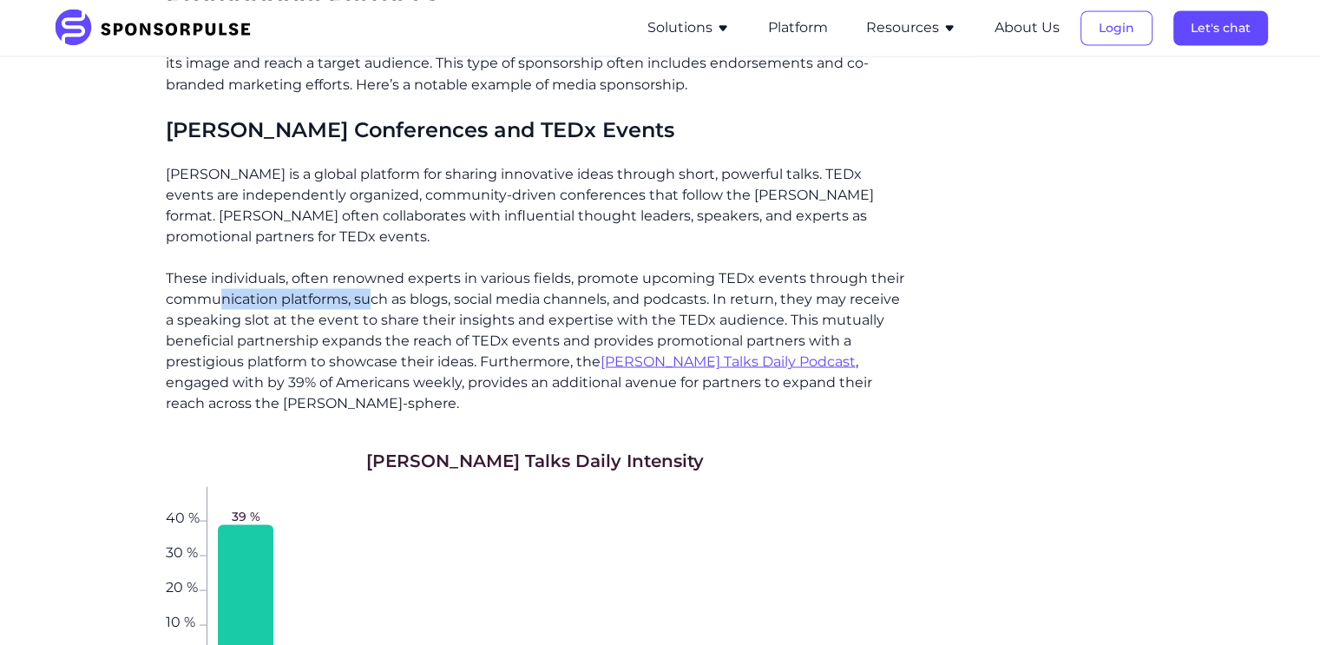
drag, startPoint x: 217, startPoint y: 277, endPoint x: 370, endPoint y: 284, distance: 152.9
click at [370, 284] on p "These individuals, often renowned experts in various fields, promote upcoming T…" at bounding box center [535, 340] width 738 height 146
click at [441, 289] on p "These individuals, often renowned experts in various fields, promote upcoming T…" at bounding box center [535, 340] width 738 height 146
drag, startPoint x: 573, startPoint y: 277, endPoint x: 712, endPoint y: 273, distance: 138.9
click at [712, 273] on p "These individuals, often renowned experts in various fields, promote upcoming T…" at bounding box center [535, 340] width 738 height 146
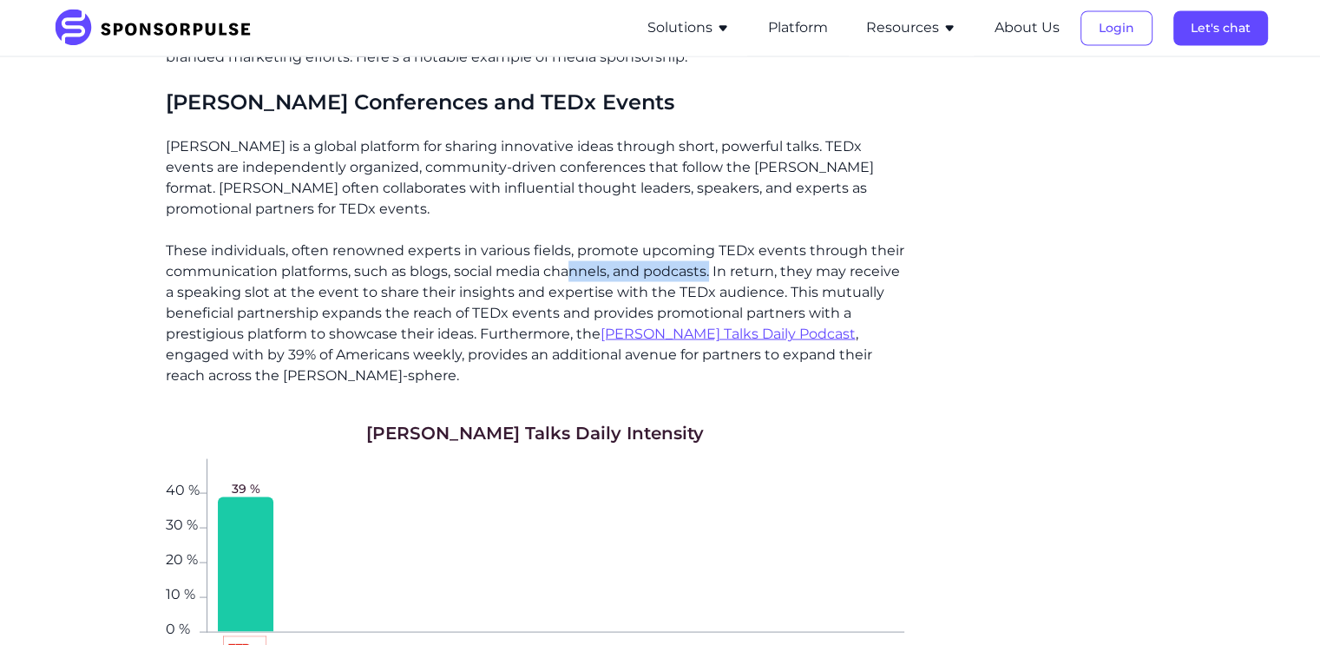
scroll to position [3257, 0]
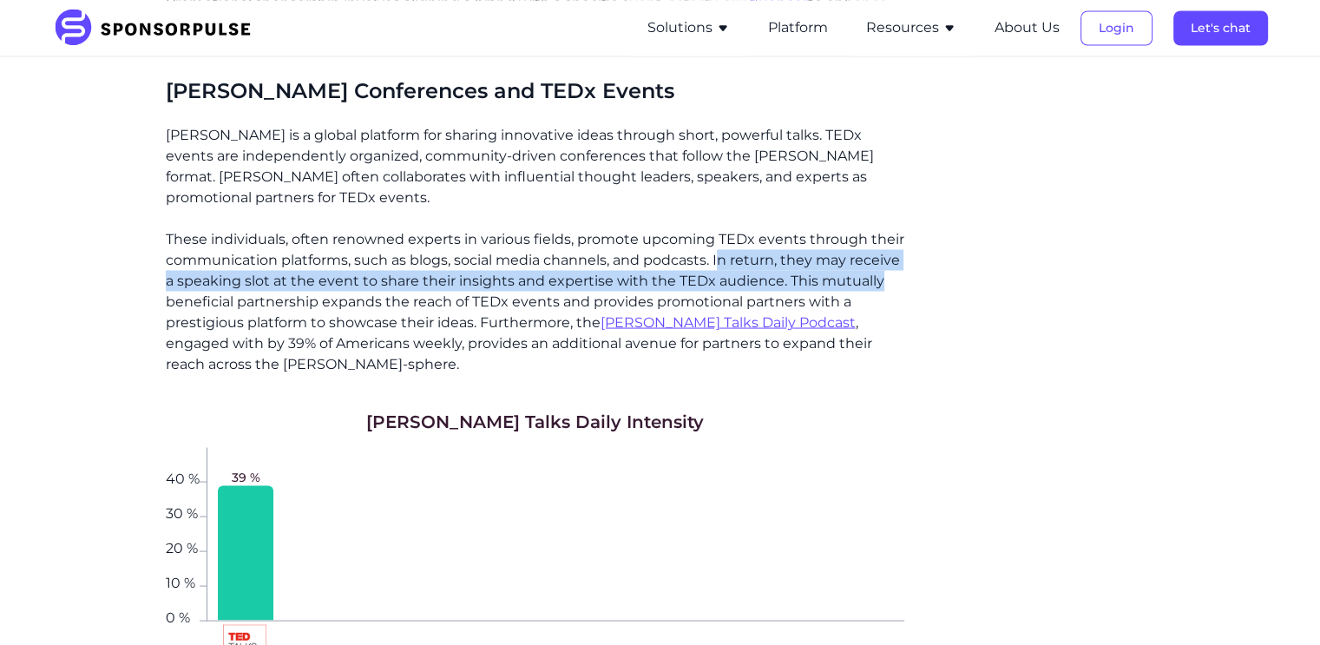
drag, startPoint x: 717, startPoint y: 244, endPoint x: 885, endPoint y: 261, distance: 169.2
click at [885, 261] on p "These individuals, often renowned experts in various fields, promote upcoming T…" at bounding box center [535, 301] width 738 height 146
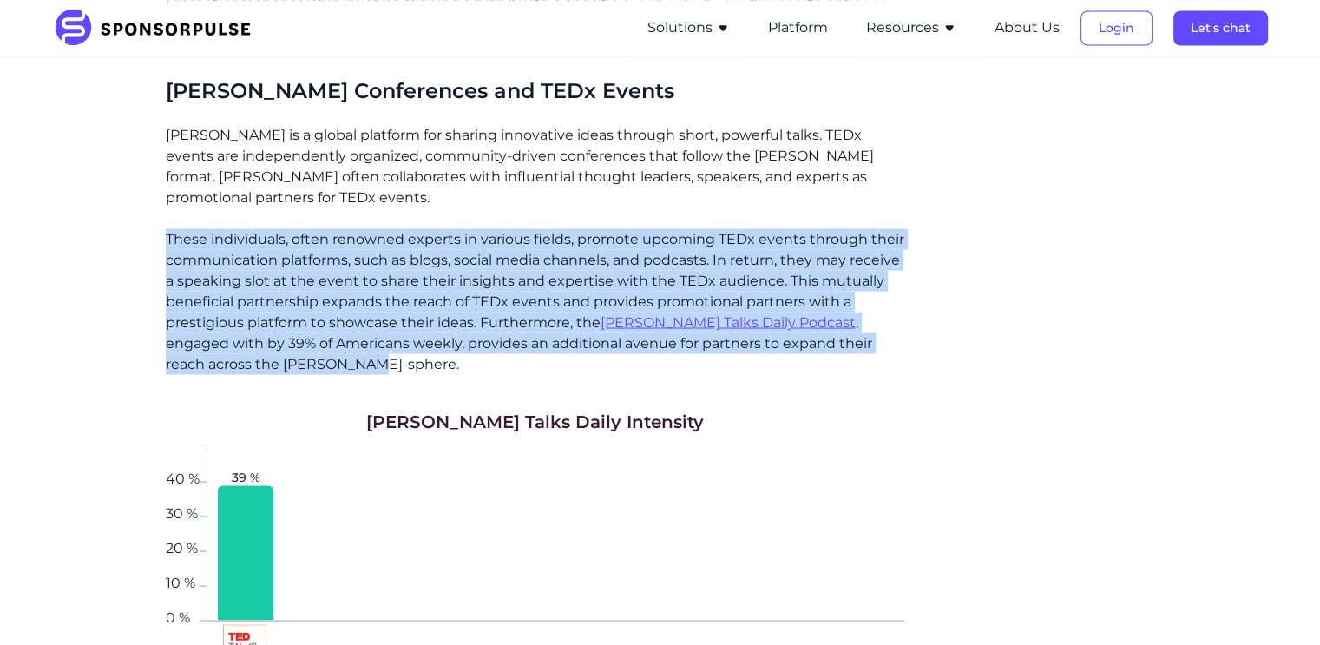
drag, startPoint x: 166, startPoint y: 216, endPoint x: 254, endPoint y: 338, distance: 151.0
click at [254, 338] on p "These individuals, often renowned experts in various fields, promote upcoming T…" at bounding box center [535, 301] width 738 height 146
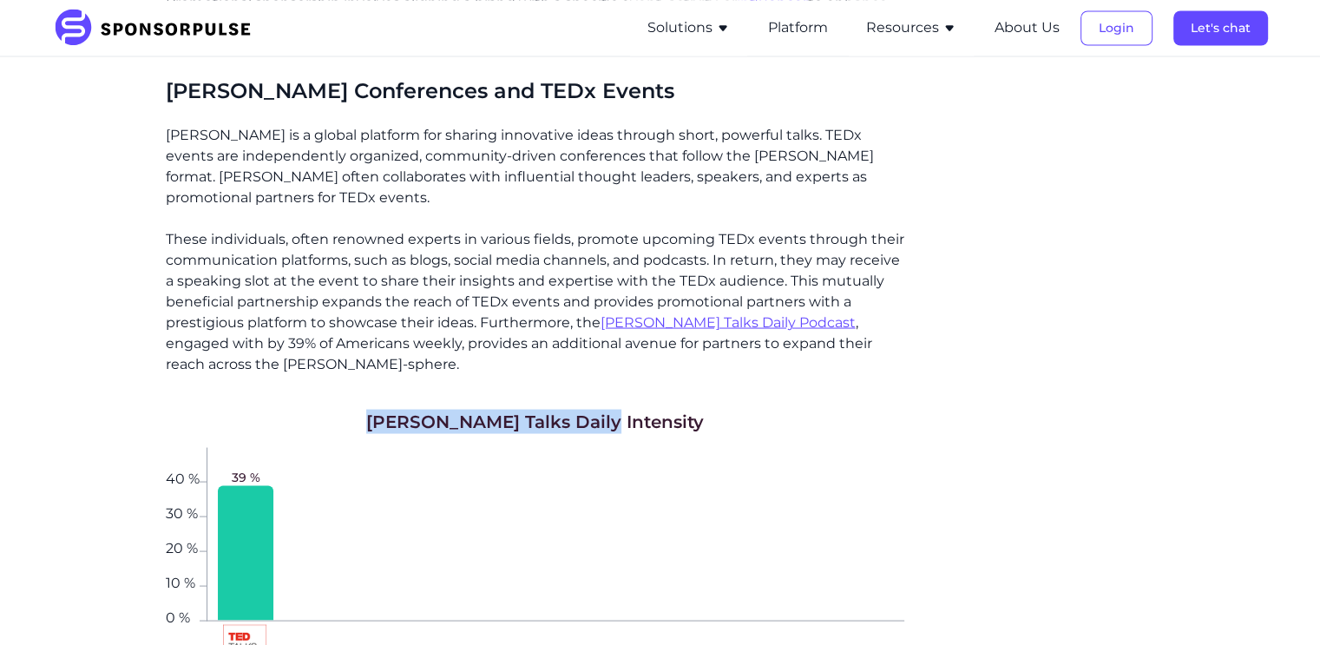
drag, startPoint x: 430, startPoint y: 395, endPoint x: 646, endPoint y: 402, distance: 215.3
click at [646, 409] on div "[PERSON_NAME] Talks Daily Intensity 0 % 10 % 20 % 30 % 40 % 39 % [PERSON_NAME] …" at bounding box center [535, 583] width 738 height 349
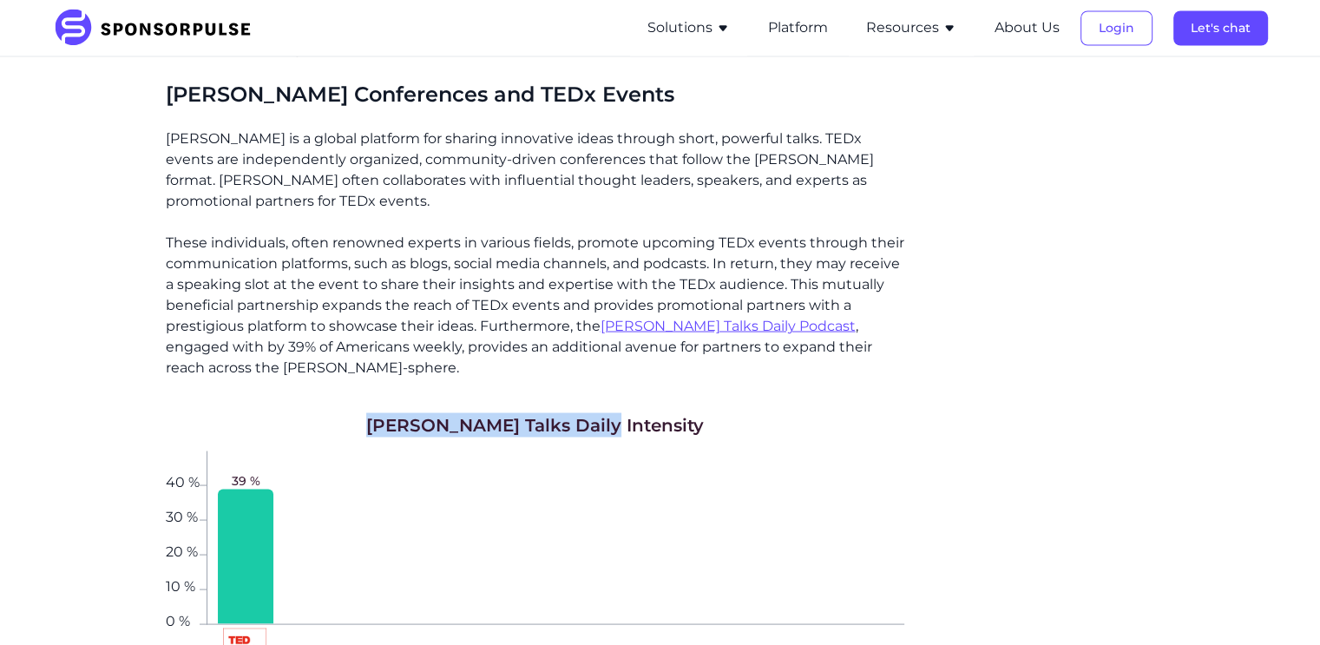
scroll to position [3252, 0]
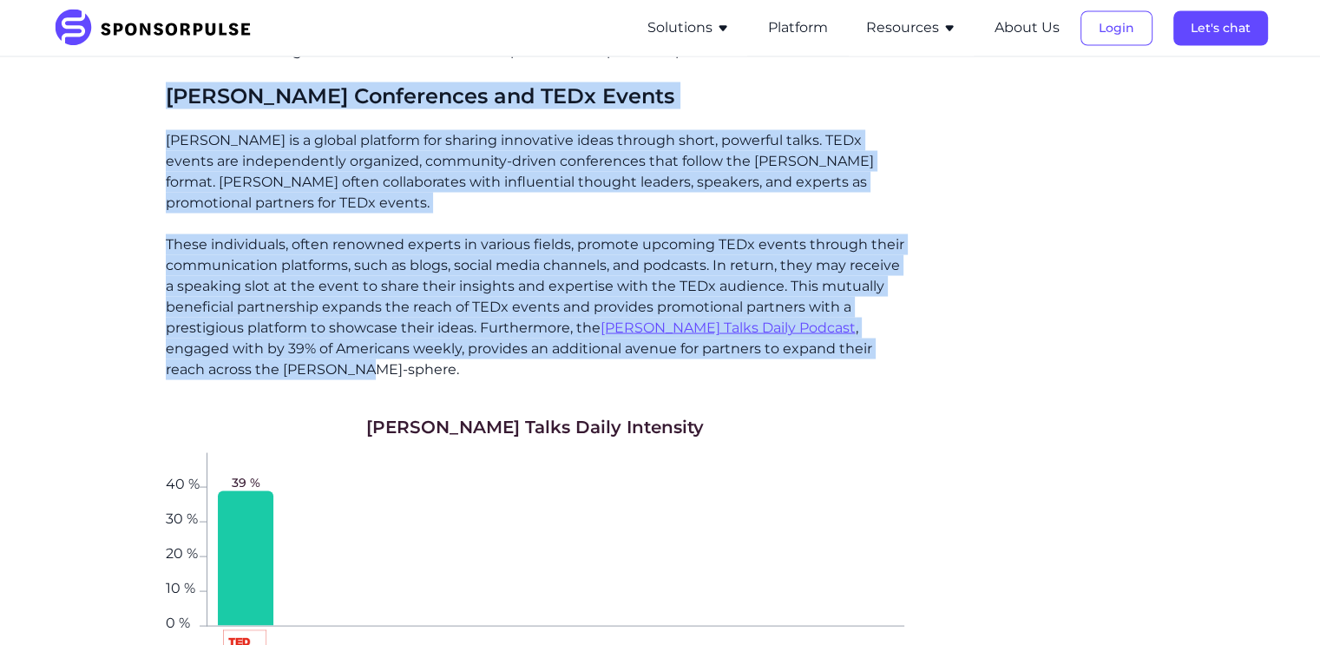
drag, startPoint x: 167, startPoint y: 77, endPoint x: 246, endPoint y: 344, distance: 278.1
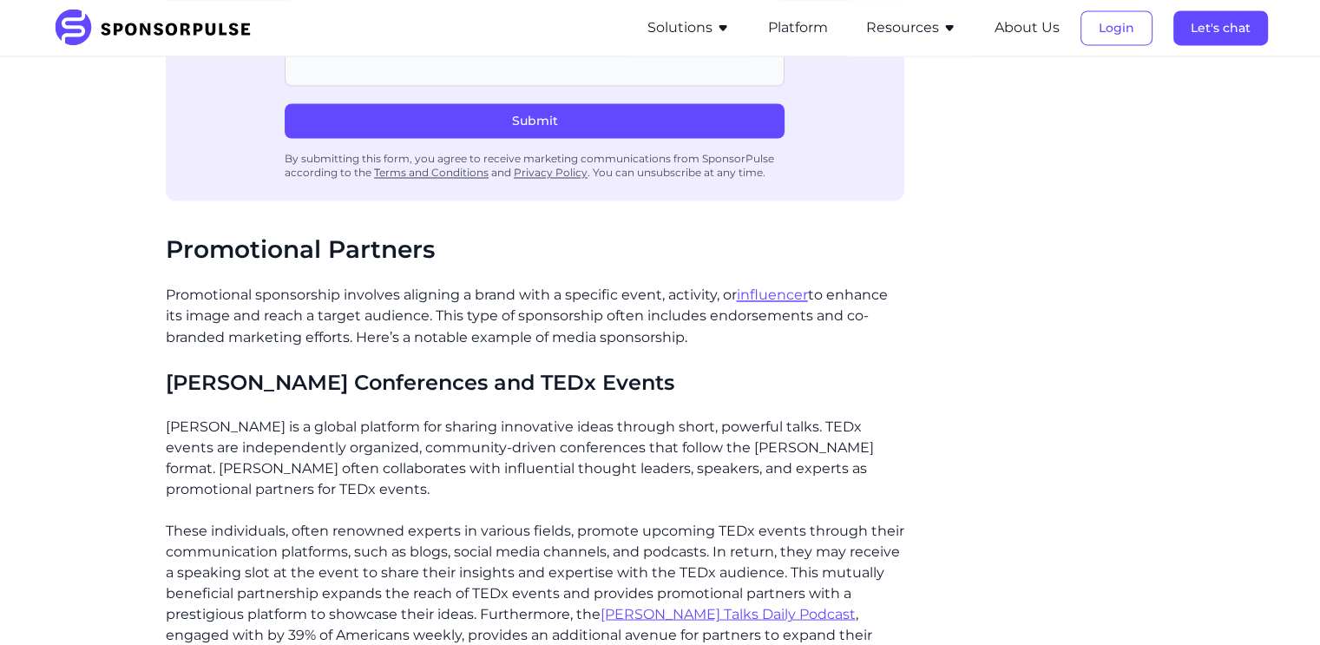
scroll to position [2967, 0]
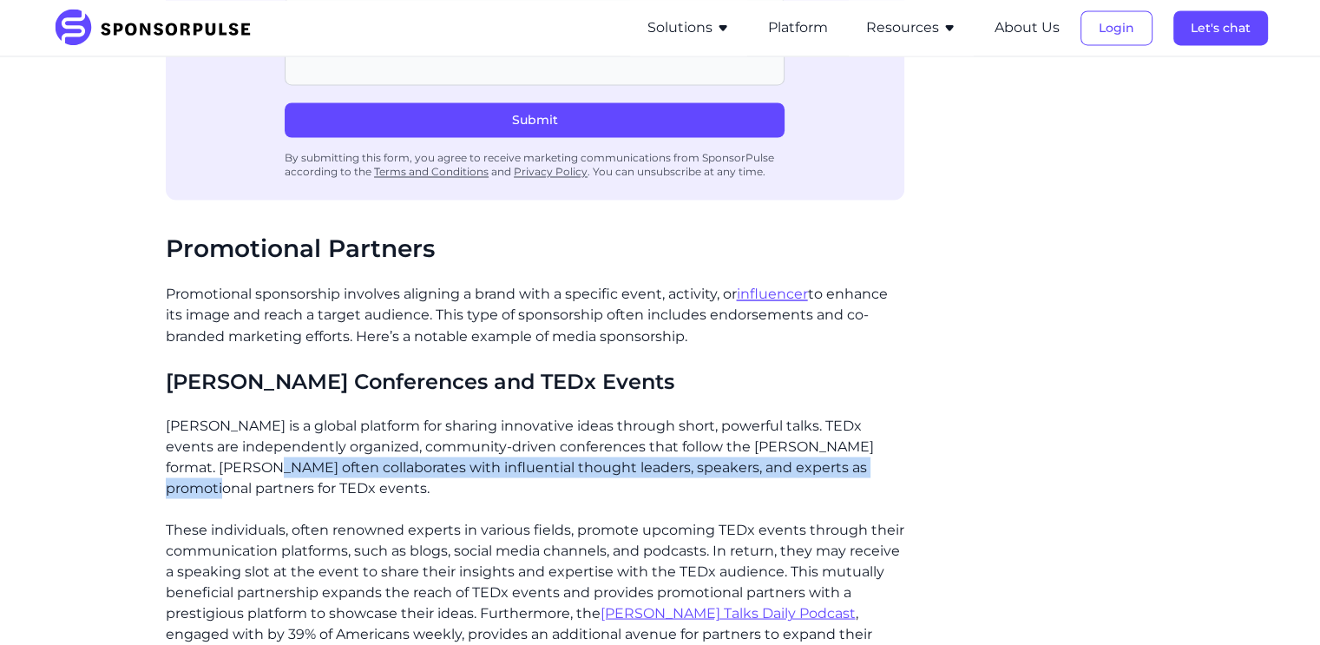
drag, startPoint x: 285, startPoint y: 447, endPoint x: 805, endPoint y: 469, distance: 521.1
click at [805, 469] on p "[PERSON_NAME] is a global platform for sharing innovative ideas through short, …" at bounding box center [535, 456] width 738 height 83
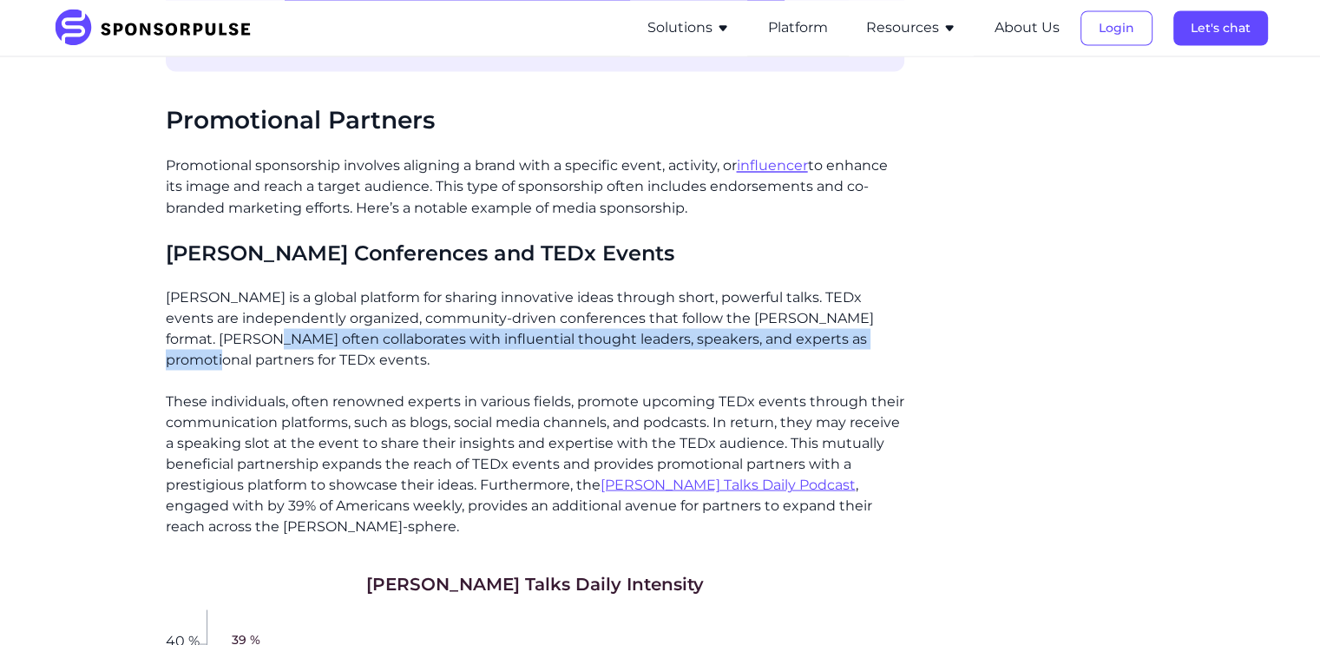
scroll to position [3109, 0]
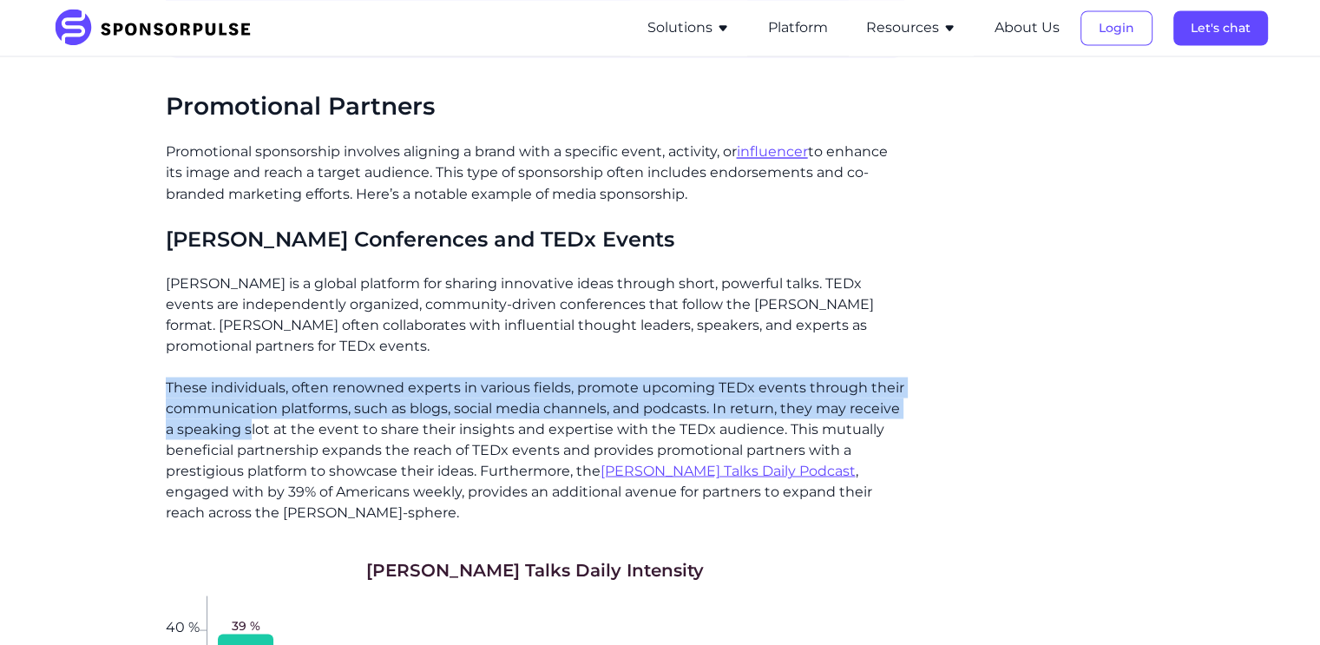
drag, startPoint x: 163, startPoint y: 369, endPoint x: 253, endPoint y: 407, distance: 98.0
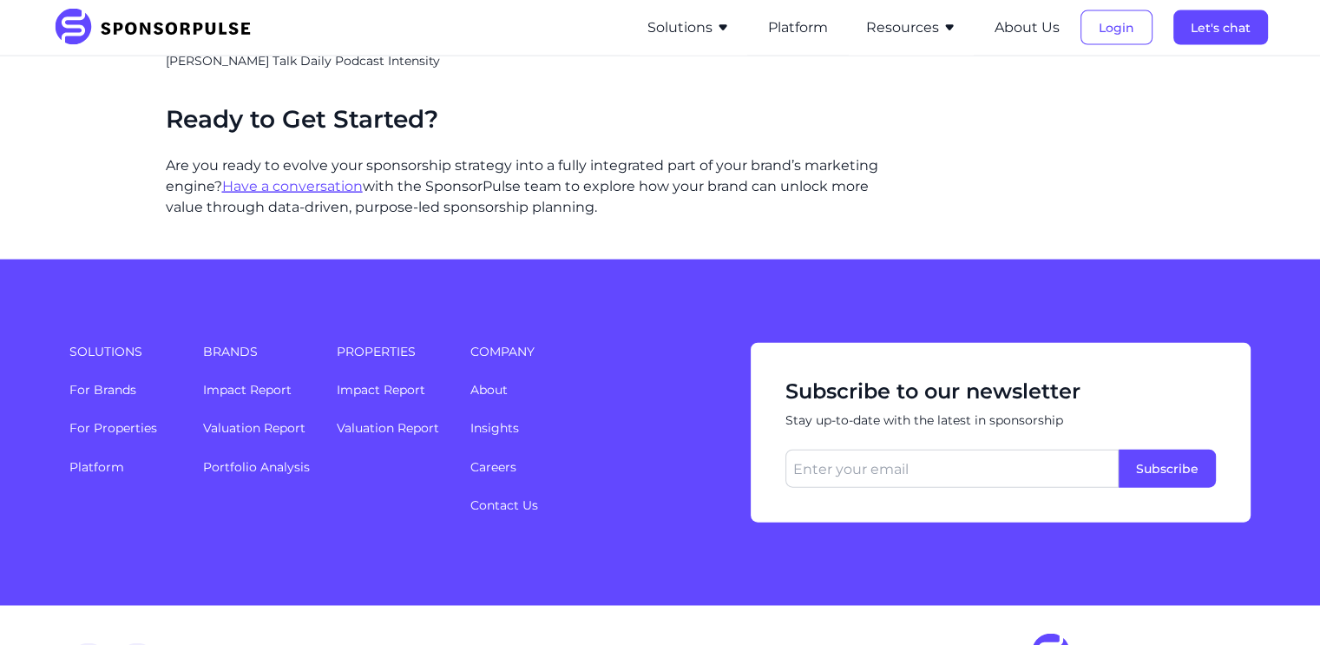
scroll to position [3995, 0]
